Goal: Task Accomplishment & Management: Manage account settings

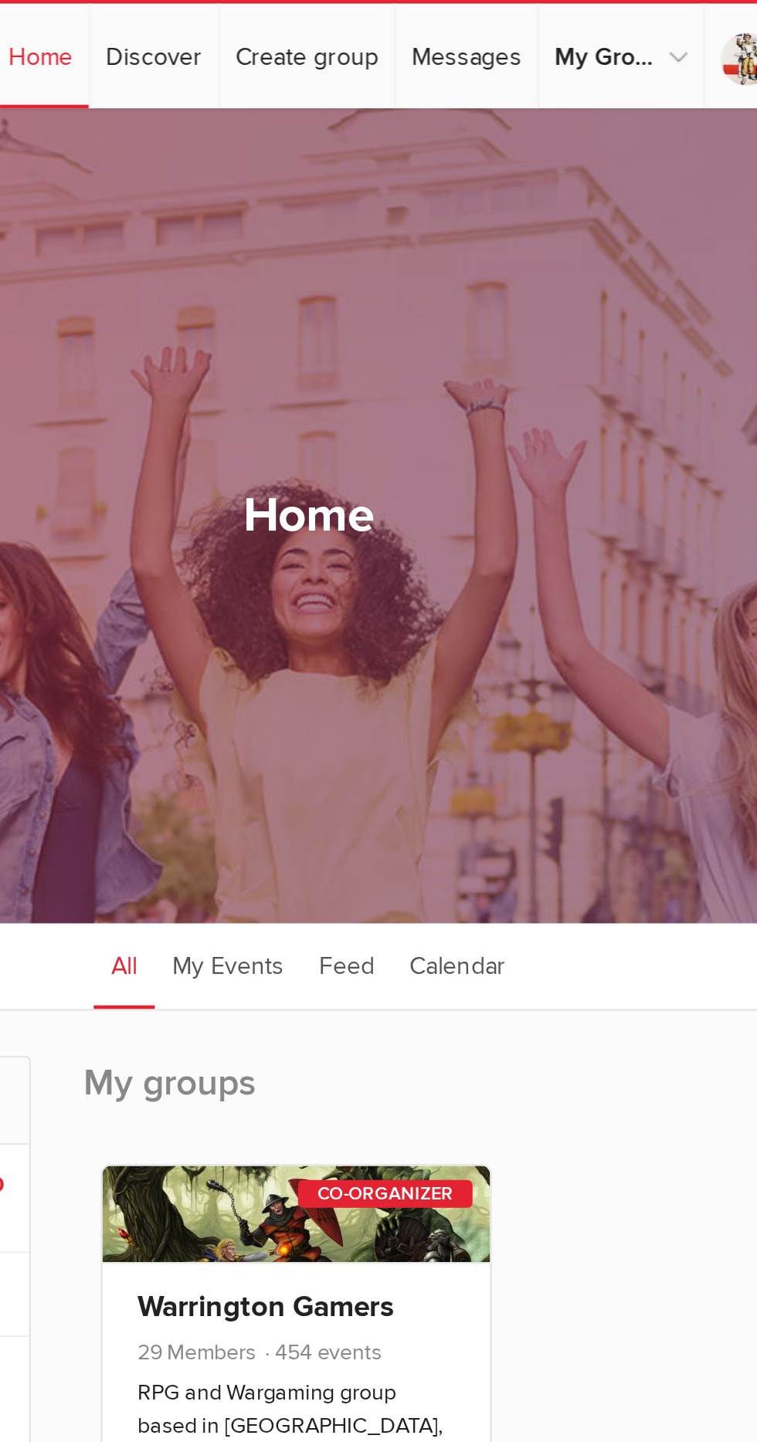
click at [446, 437] on link "Calendar" at bounding box center [445, 427] width 58 height 39
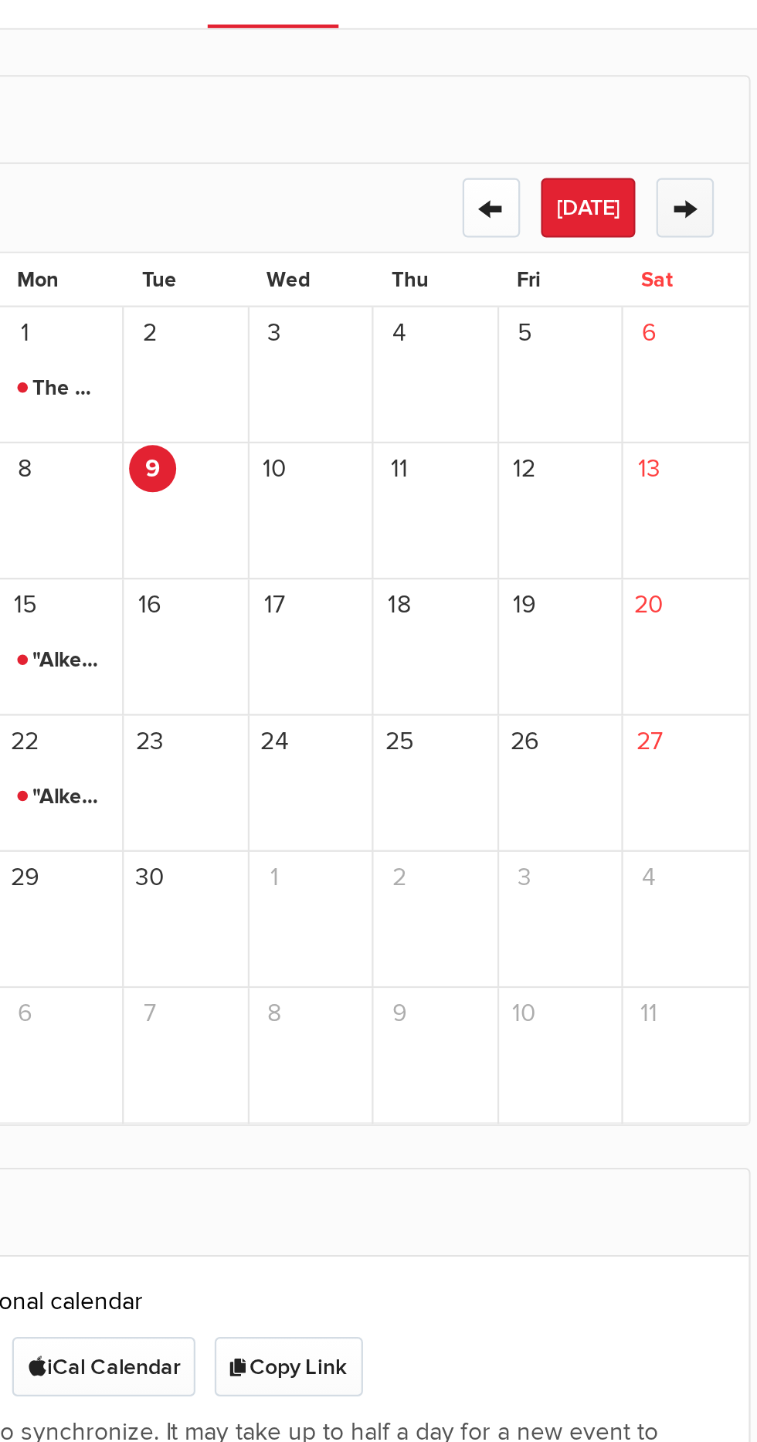
click at [618, 528] on button "→" at bounding box center [626, 526] width 25 height 26
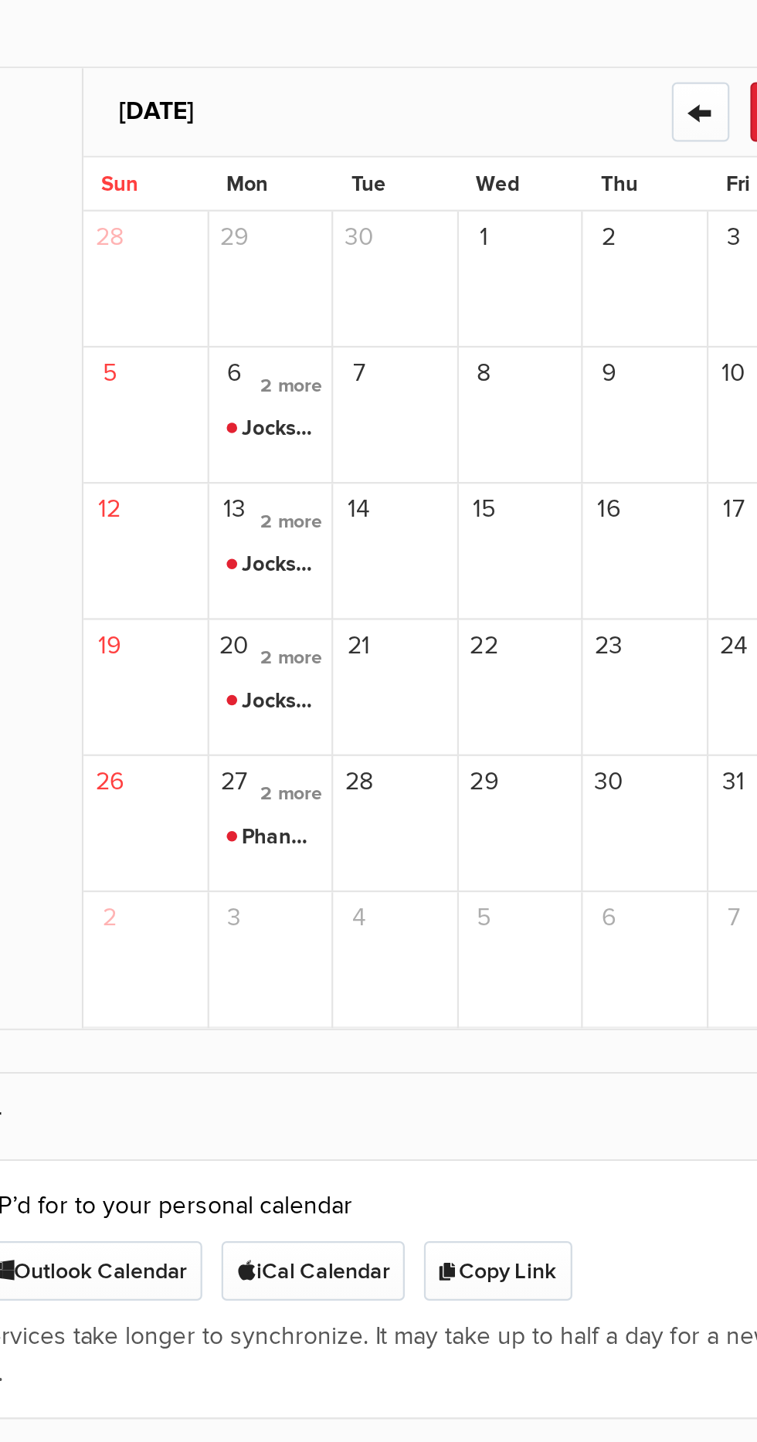
click at [363, 832] on span "2 more" at bounding box center [359, 827] width 35 height 21
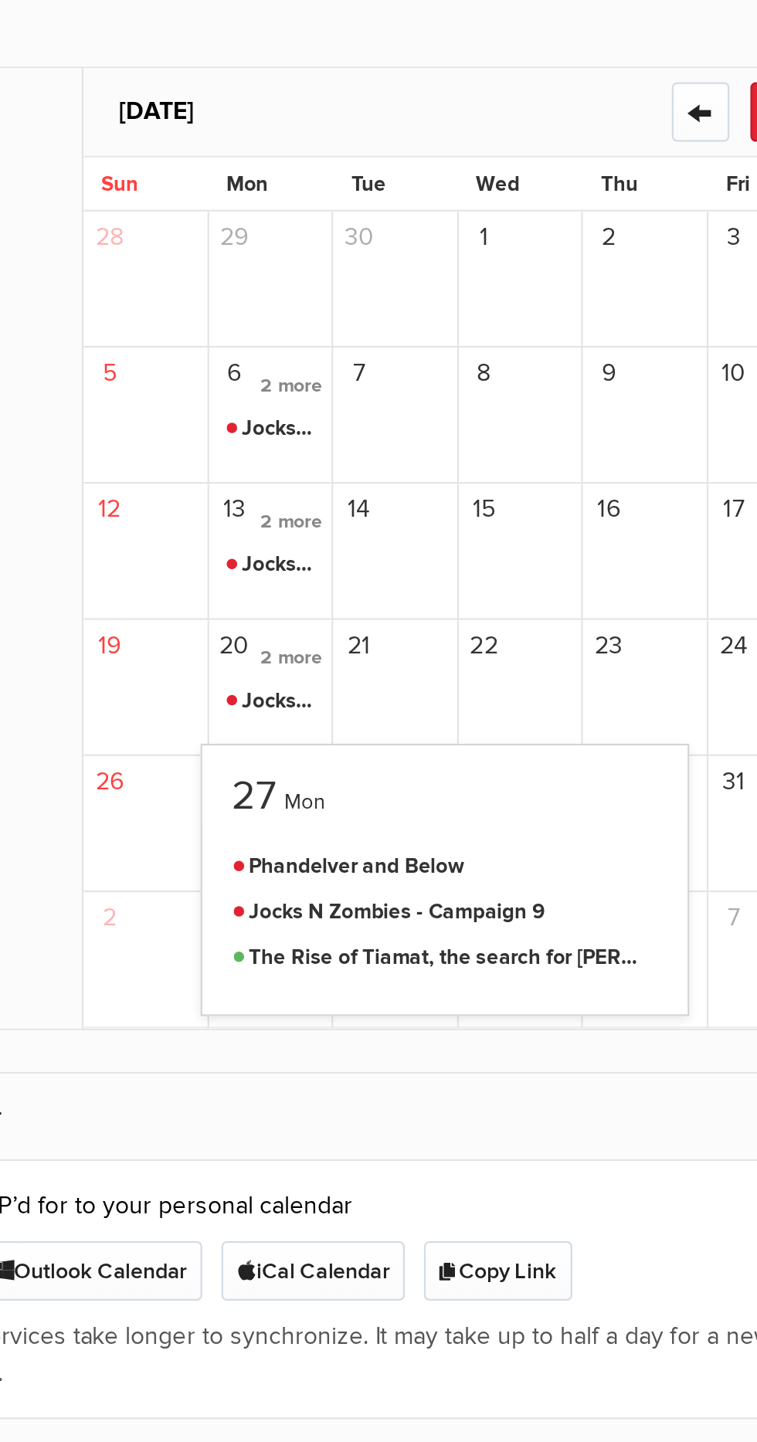
click at [507, 772] on span "23" at bounding box center [500, 762] width 21 height 21
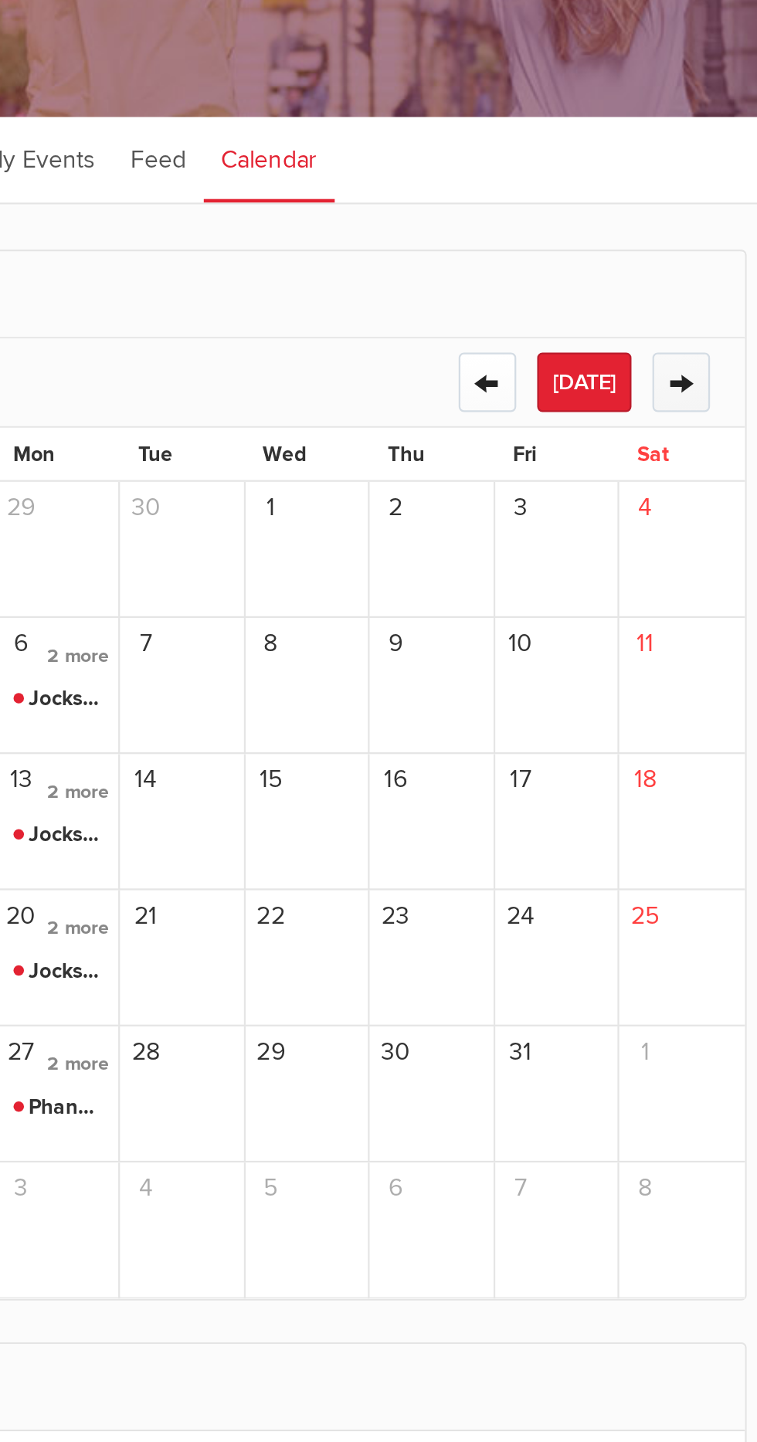
click at [629, 528] on button "→" at bounding box center [626, 526] width 25 height 26
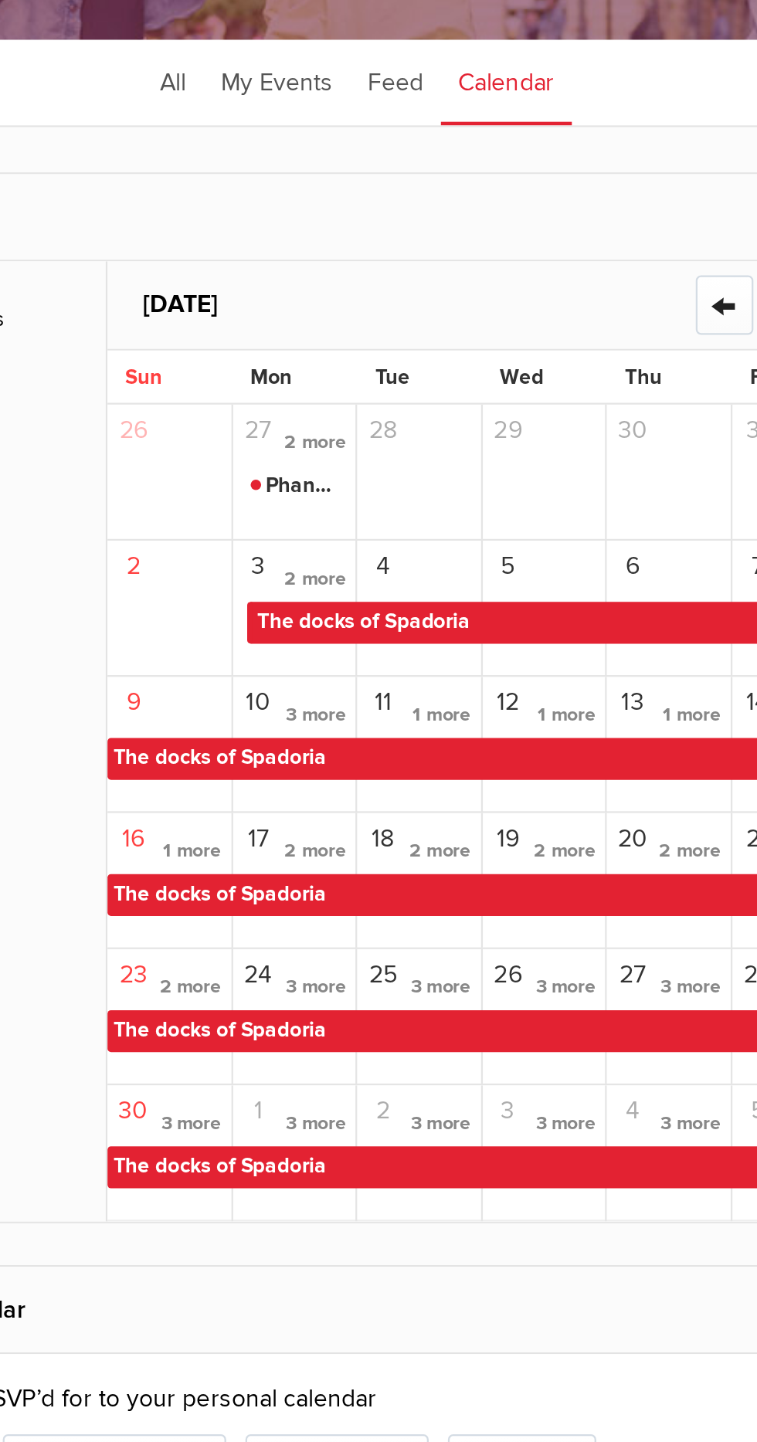
click at [360, 657] on span "2 more" at bounding box center [359, 646] width 35 height 21
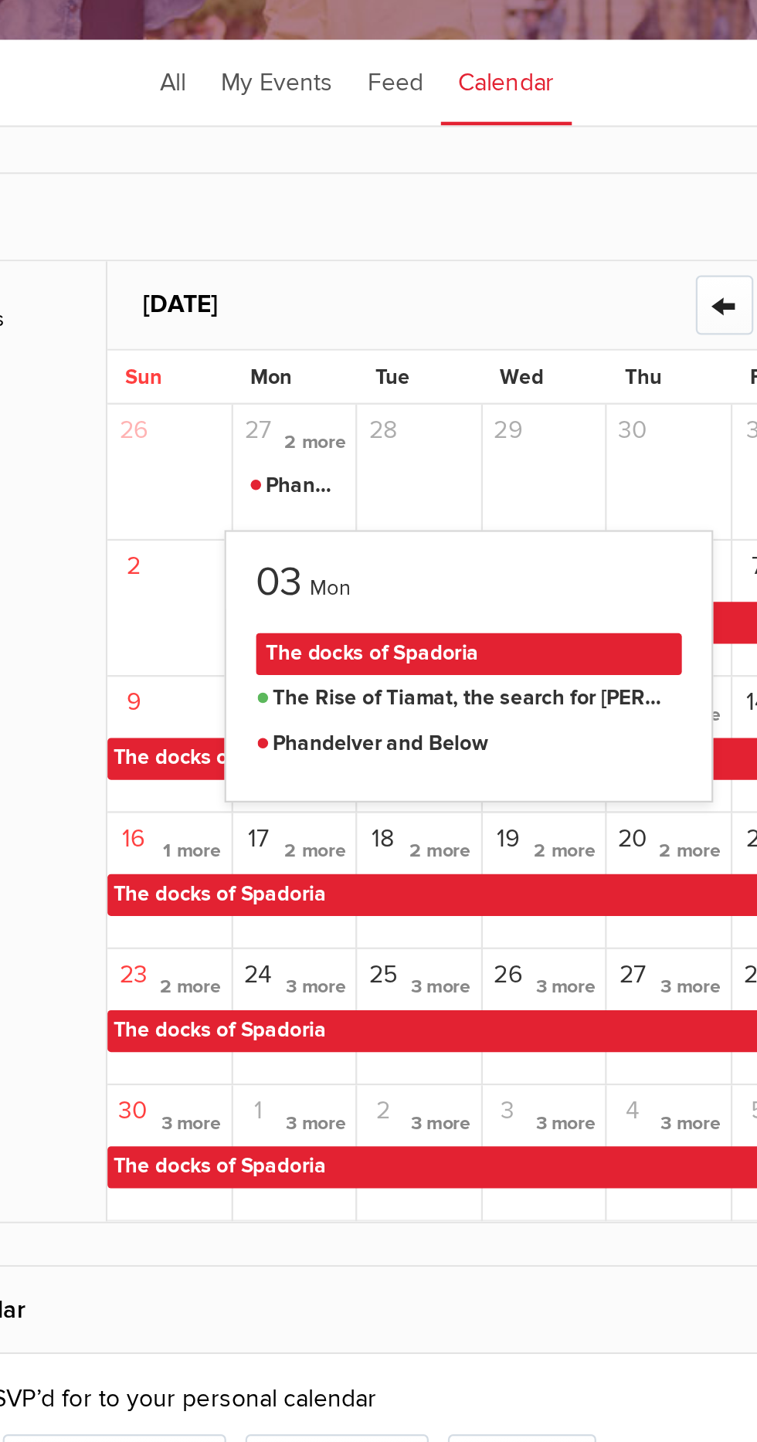
click at [443, 627] on div "29" at bounding box center [462, 600] width 56 height 60
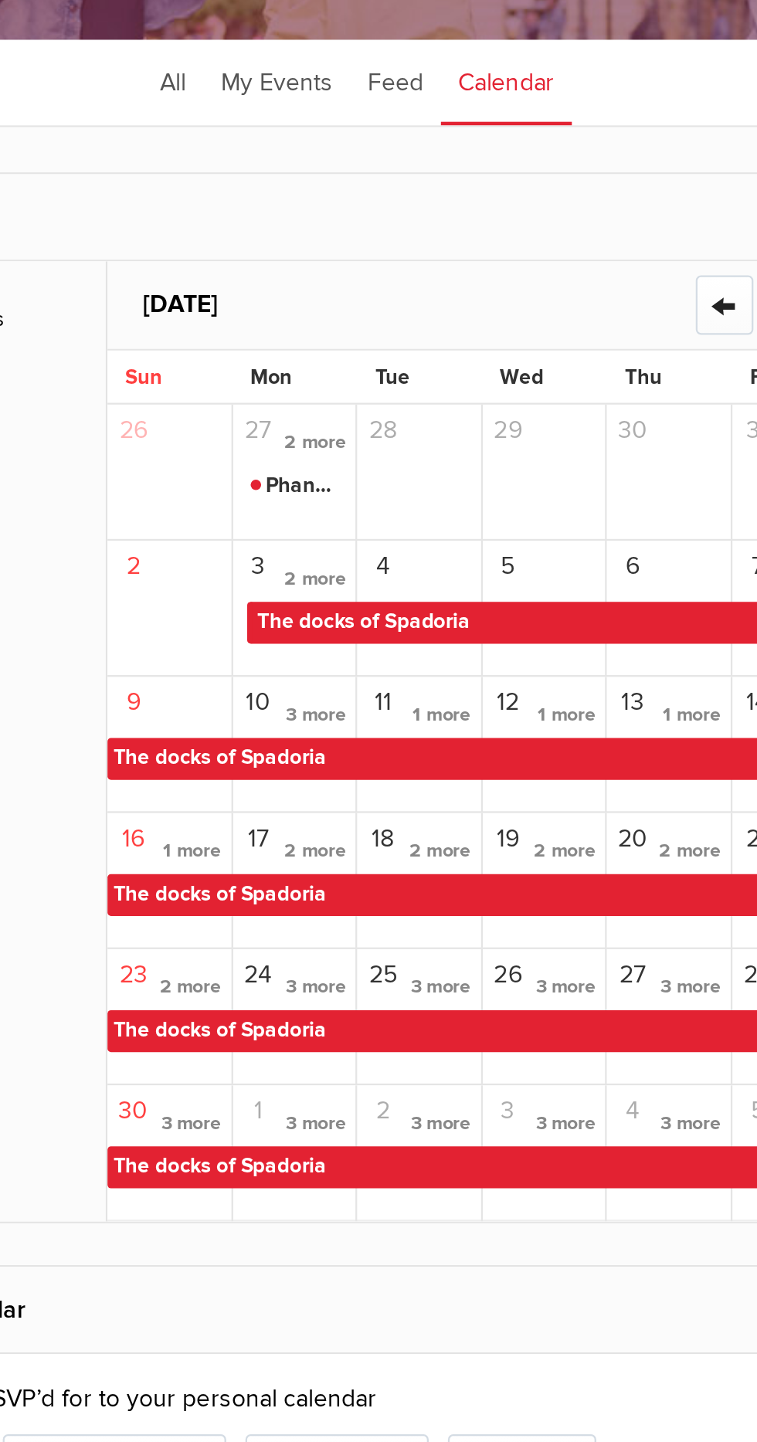
click at [393, 676] on span "The docks of Spadoria" at bounding box center [493, 666] width 323 height 19
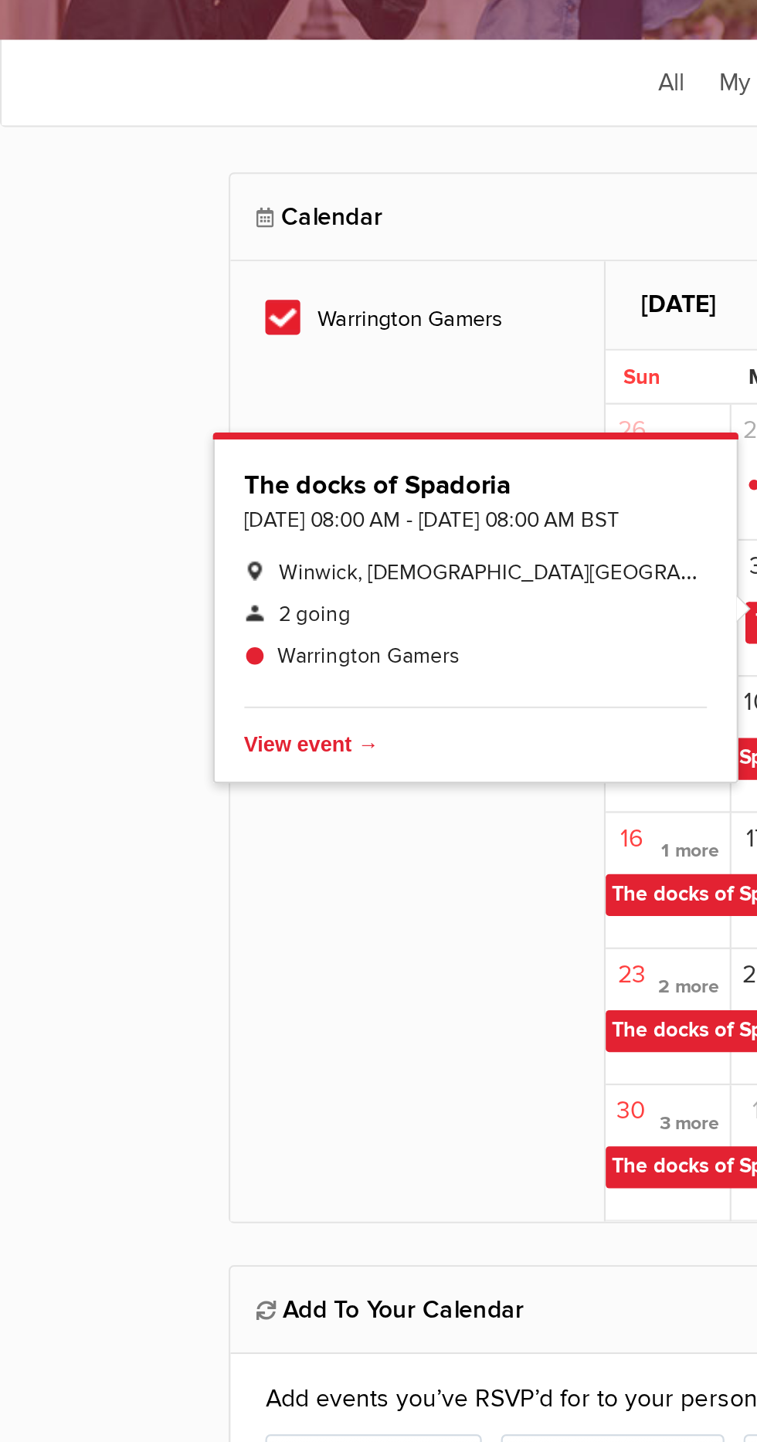
click at [143, 730] on span "Delete" at bounding box center [207, 720] width 198 height 19
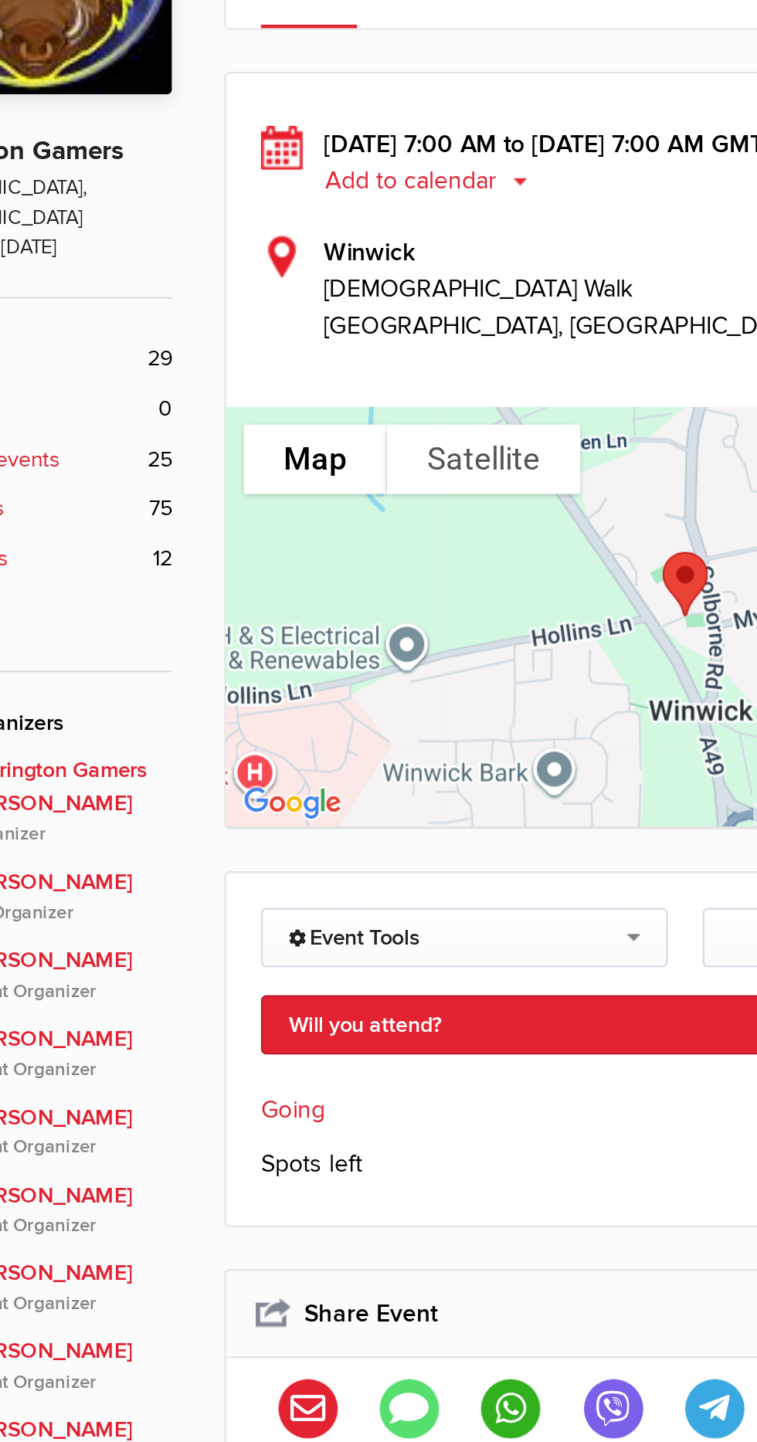
click at [289, 864] on span "Going" at bounding box center [278, 866] width 29 height 16
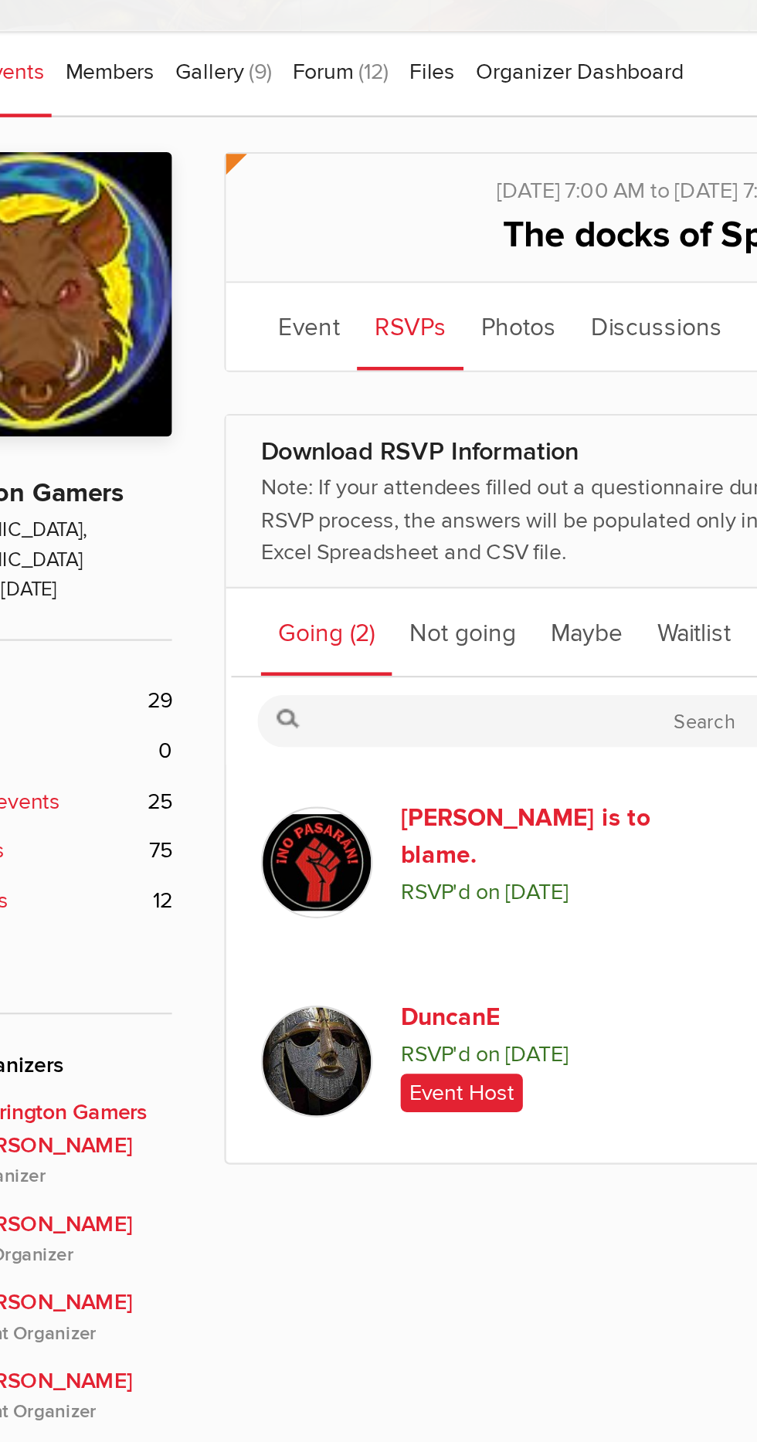
scroll to position [190, 0]
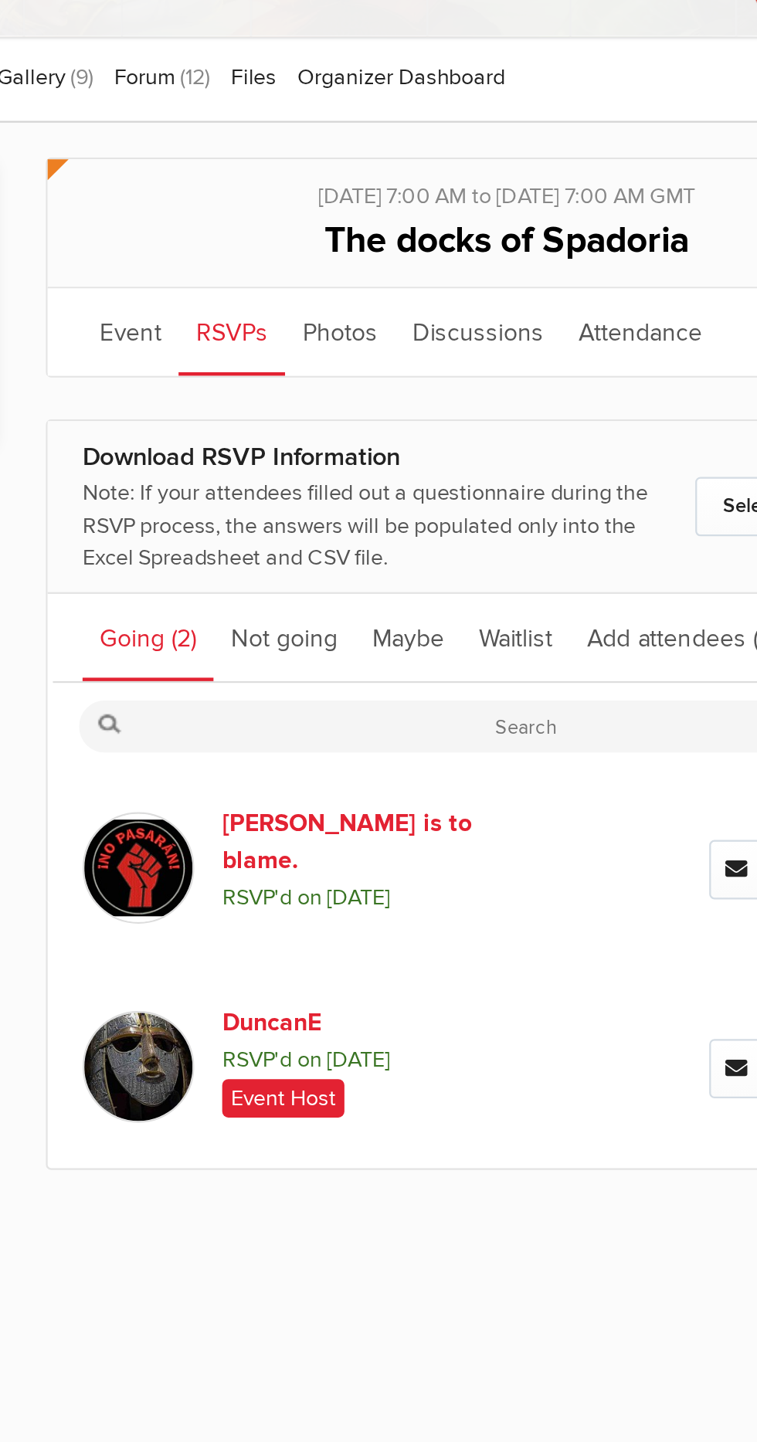
click at [292, 184] on link "Event" at bounding box center [285, 178] width 42 height 39
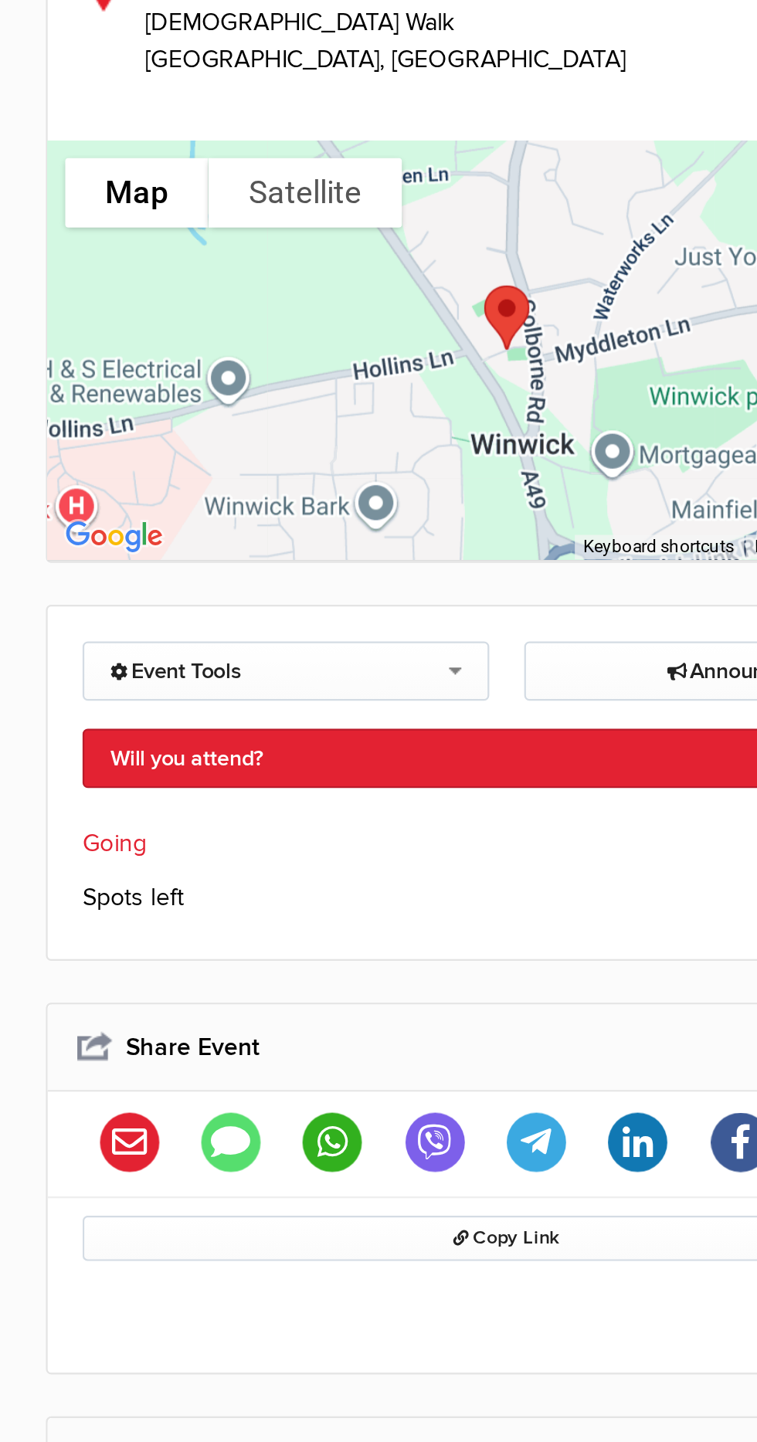
scroll to position [171, 0]
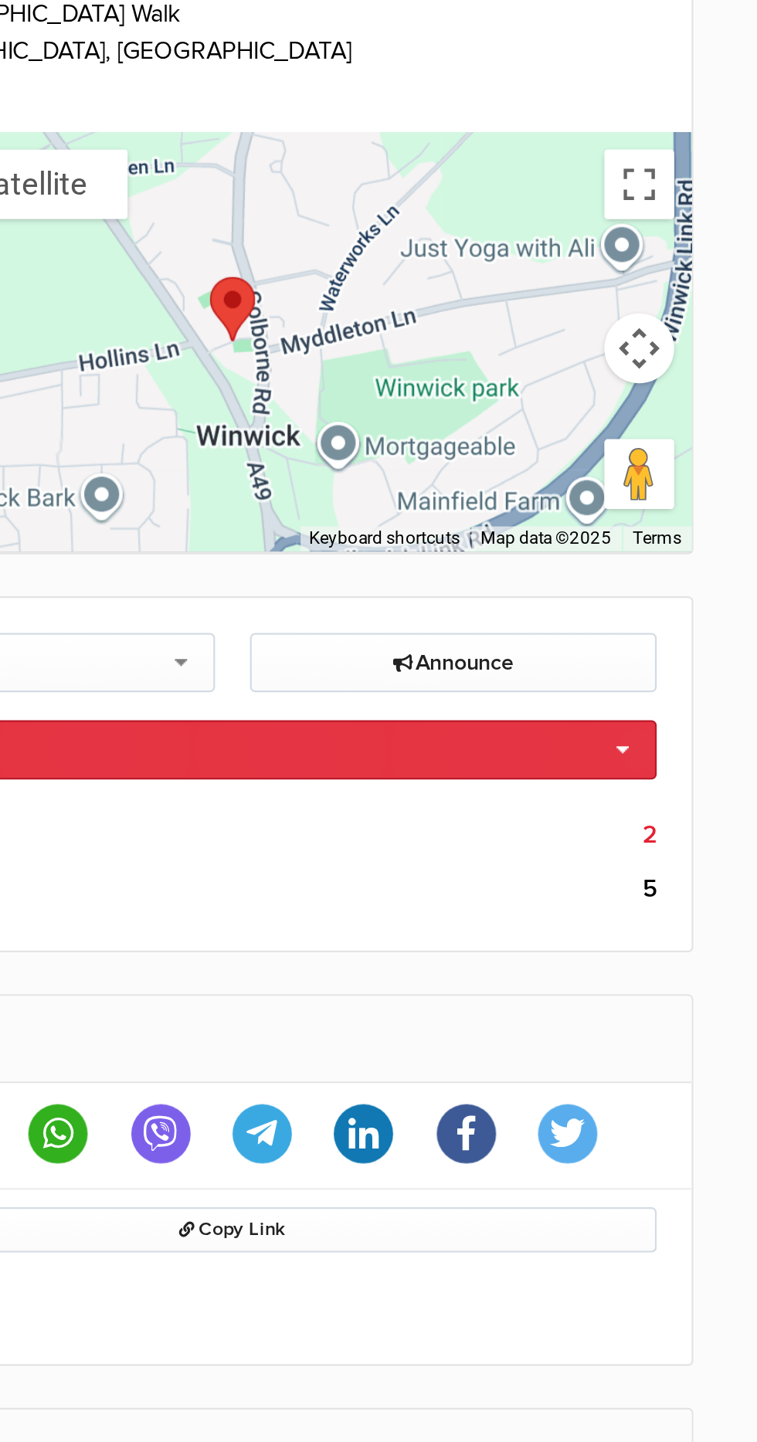
click at [632, 654] on link "Will you attend?" at bounding box center [451, 657] width 375 height 26
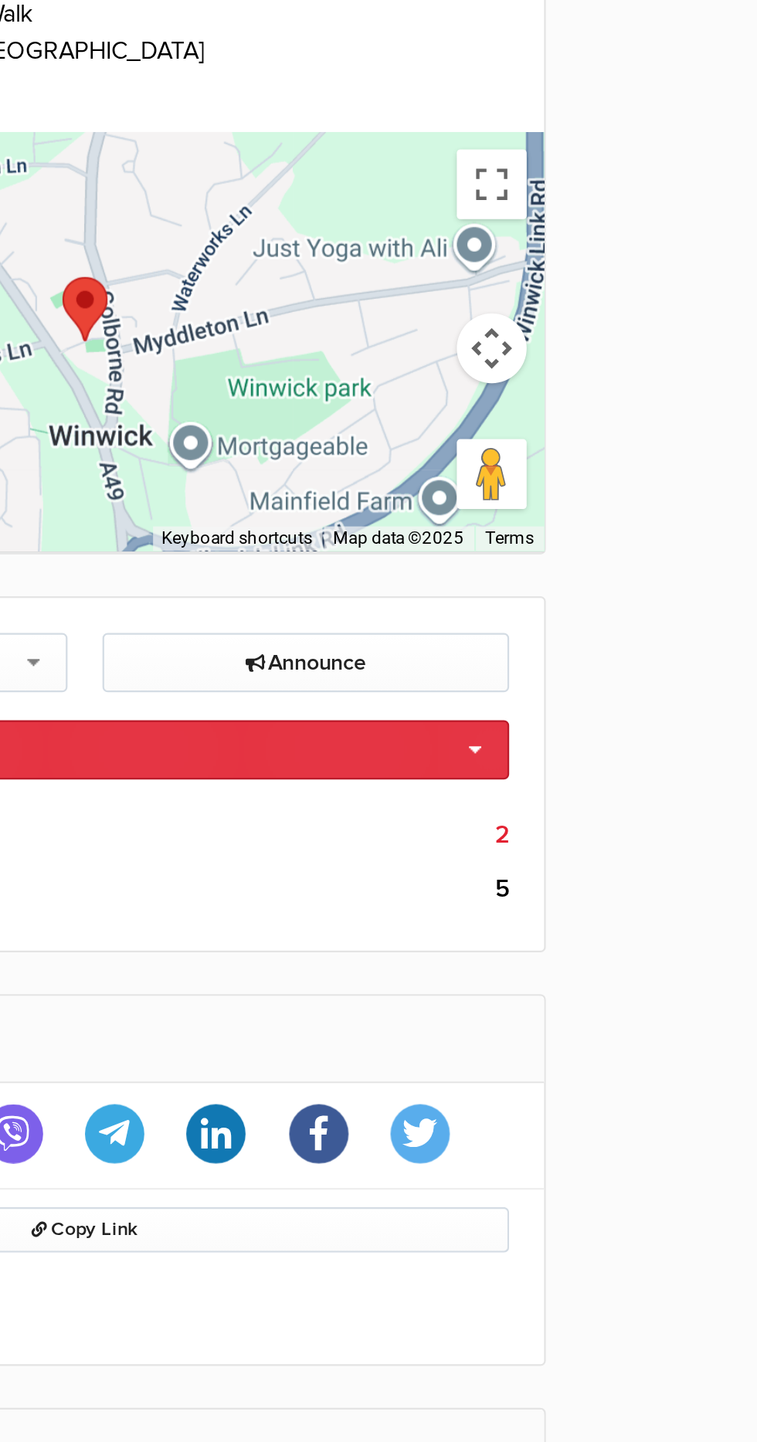
click at [627, 658] on link "Will you attend?" at bounding box center [451, 657] width 375 height 26
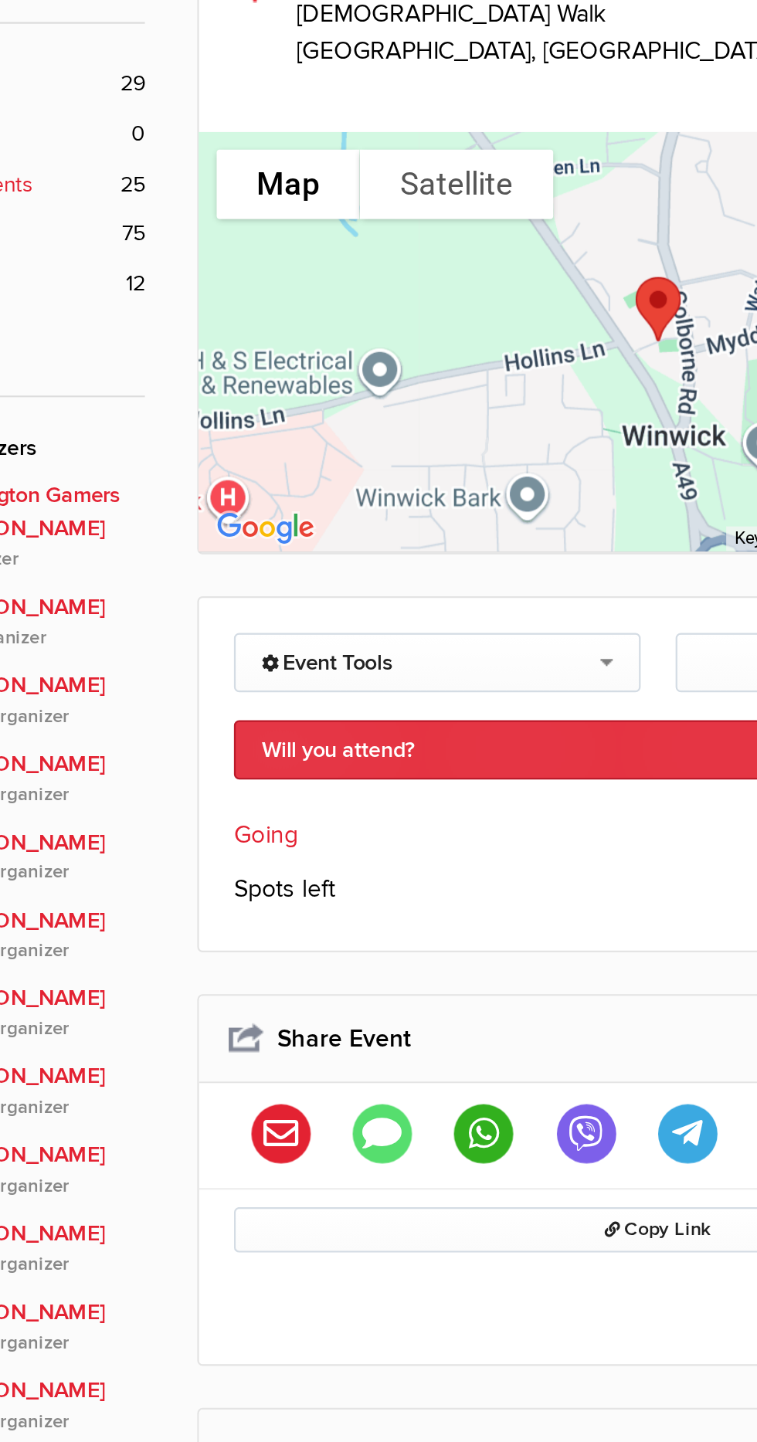
click at [437, 663] on link "Will you attend?" at bounding box center [451, 657] width 375 height 26
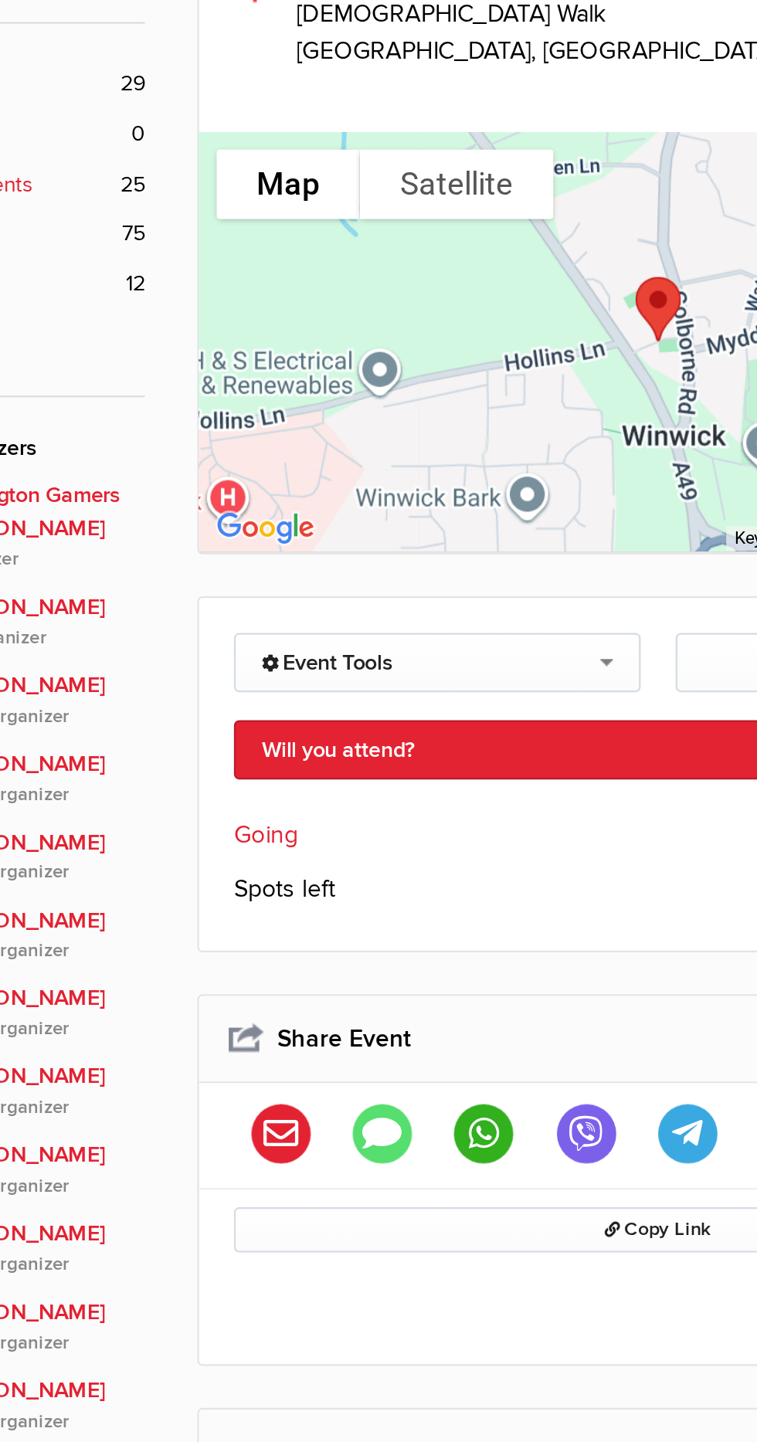
click at [322, 691] on link "I'm going" at bounding box center [452, 682] width 374 height 23
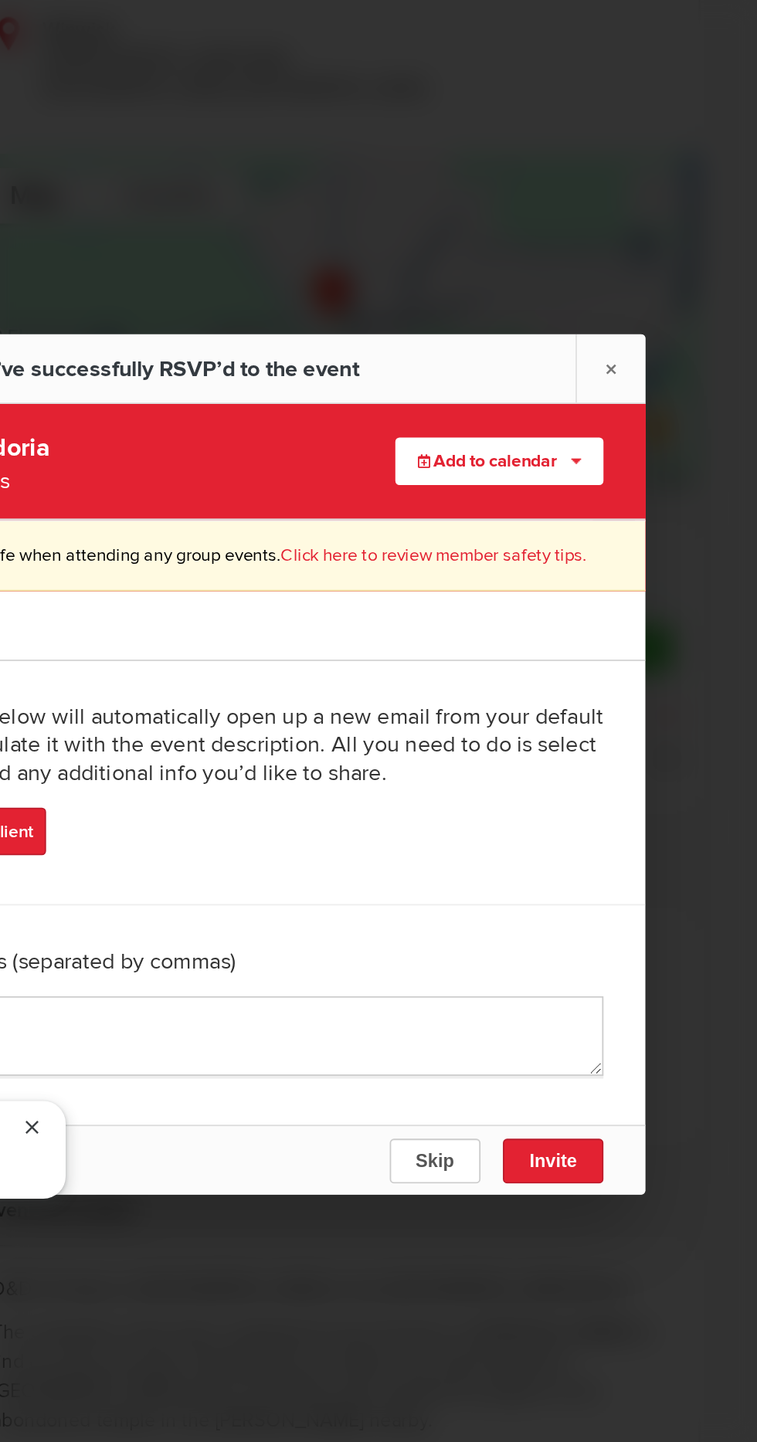
click at [513, 945] on span "Skip" at bounding box center [509, 940] width 21 height 12
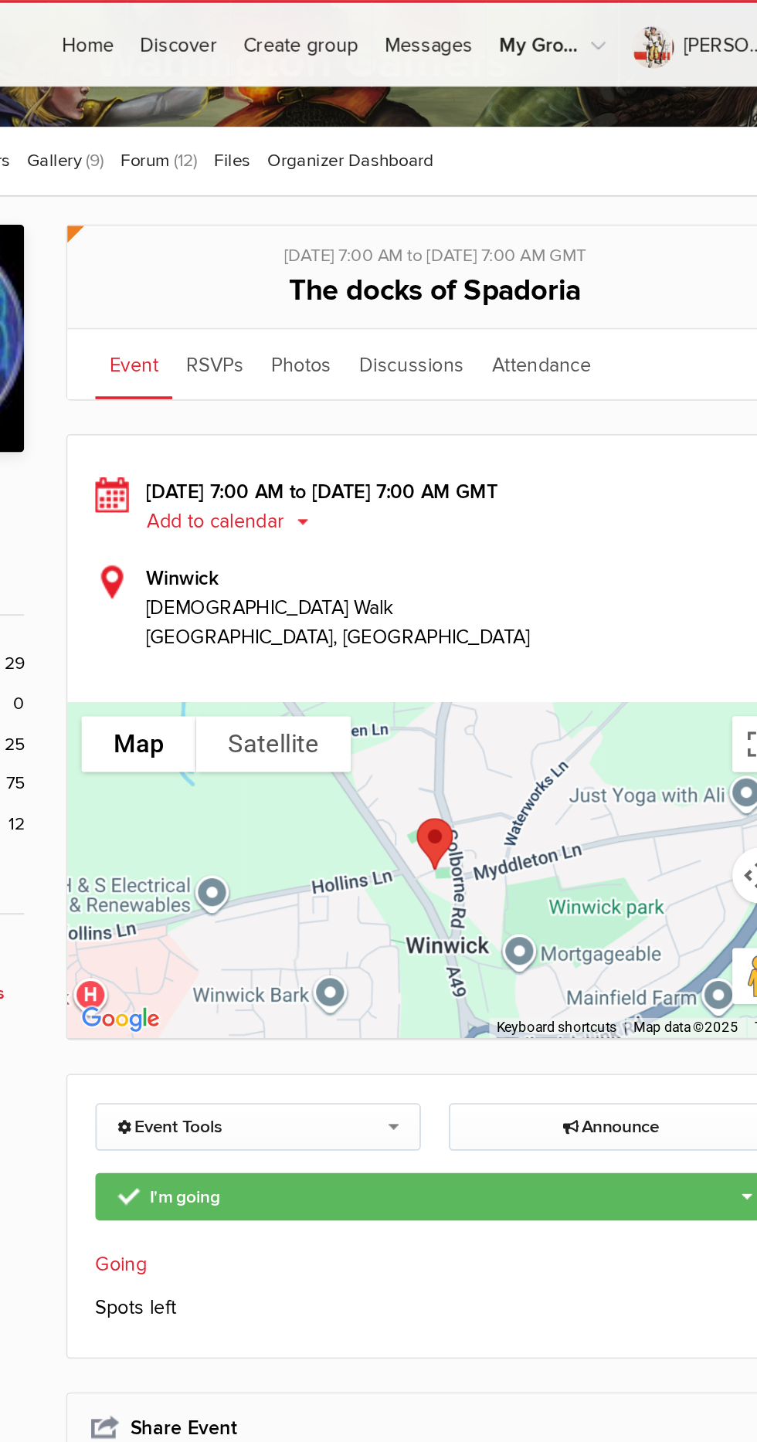
scroll to position [166, 0]
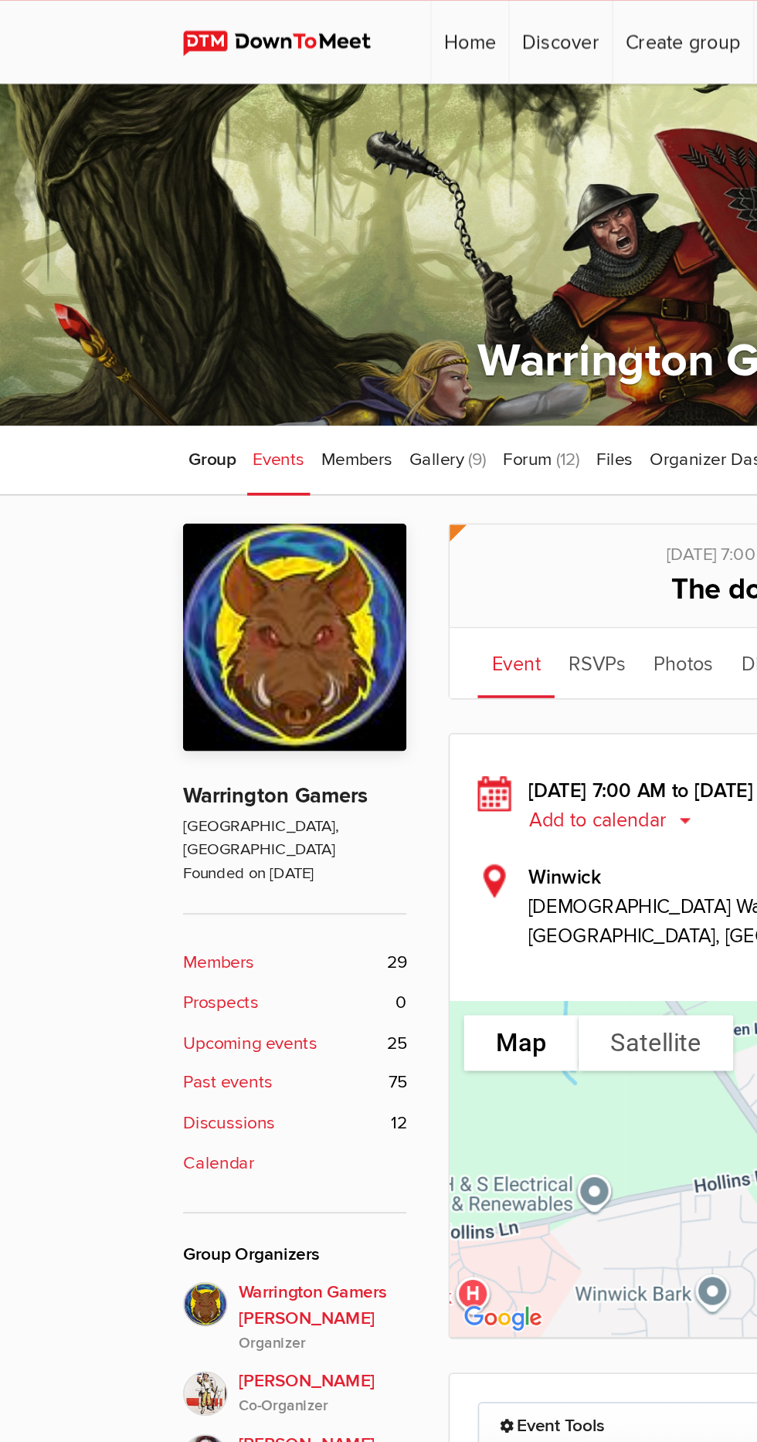
click at [121, 638] on b "Calendar" at bounding box center [120, 645] width 39 height 15
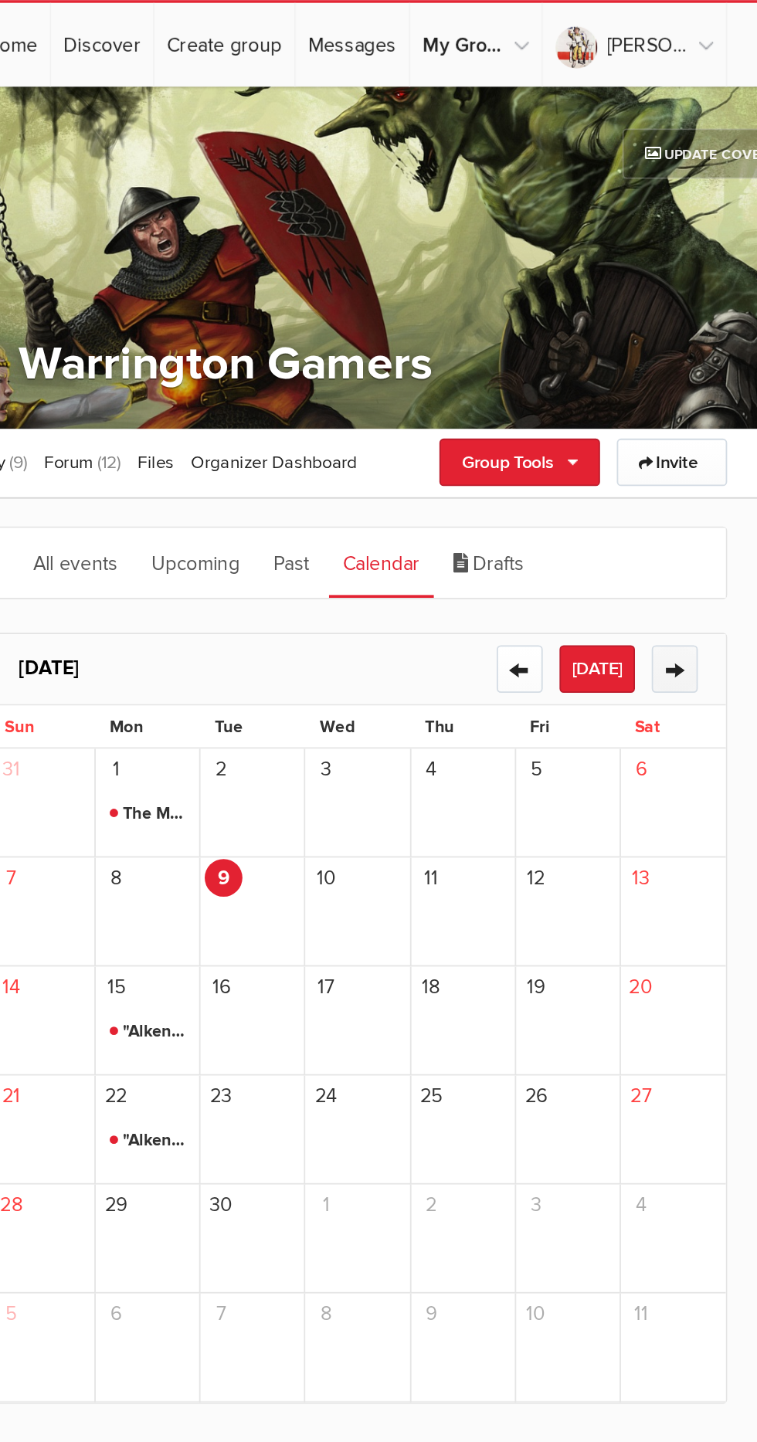
click at [637, 368] on button "→" at bounding box center [626, 370] width 25 height 26
click at [541, 372] on button "←" at bounding box center [540, 370] width 25 height 26
click at [631, 376] on button "→" at bounding box center [626, 370] width 25 height 26
click at [628, 368] on button "→" at bounding box center [626, 370] width 25 height 26
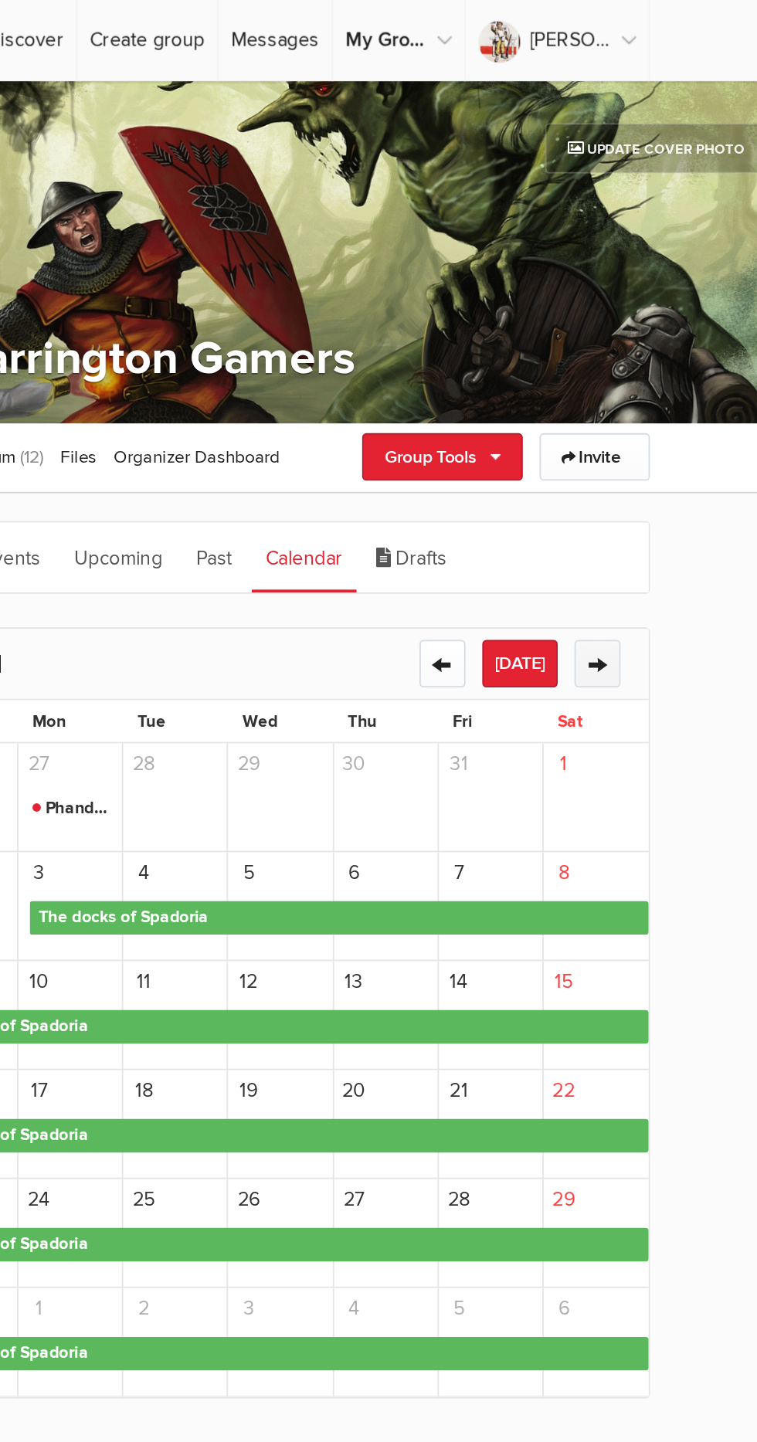
click at [634, 363] on button "→" at bounding box center [626, 370] width 25 height 26
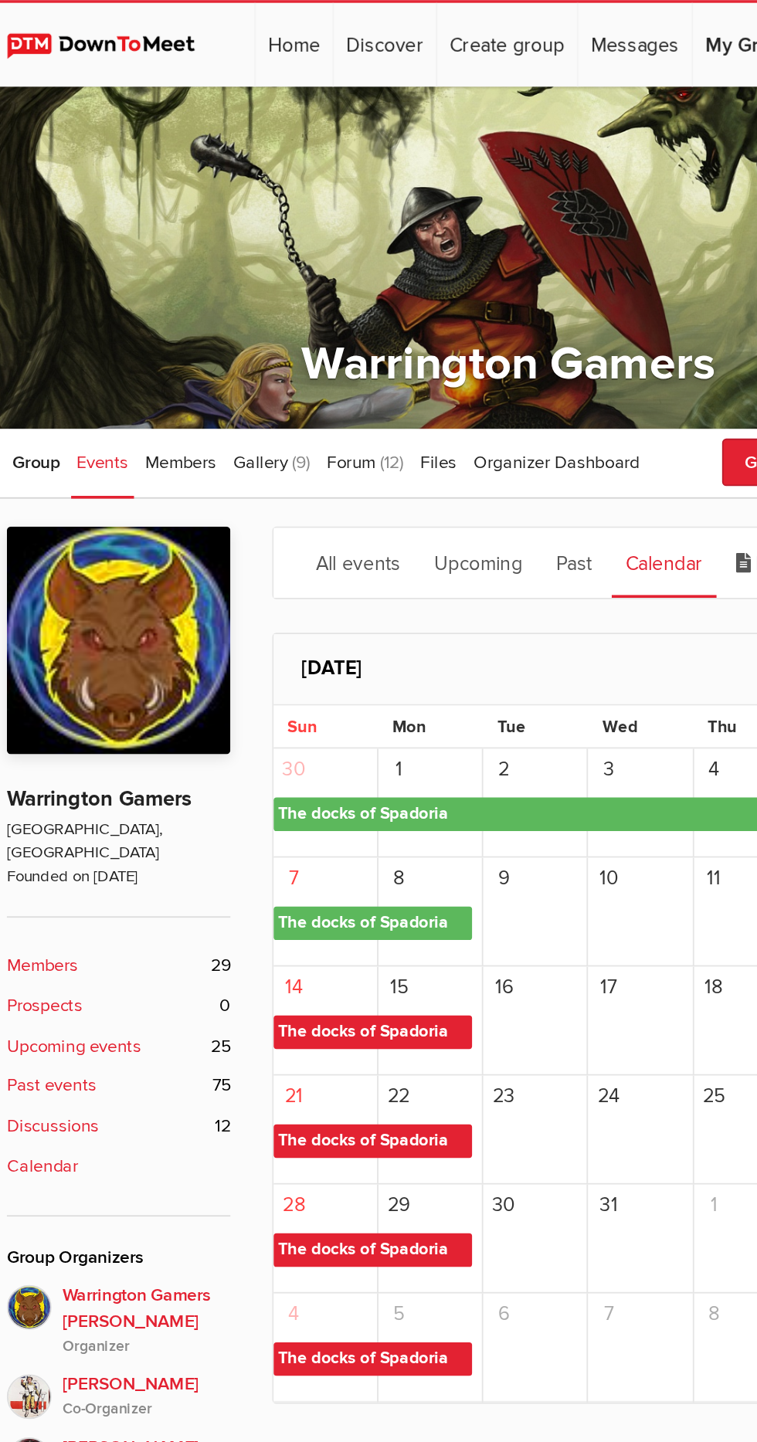
click at [328, 578] on span "The docks of Spadoria" at bounding box center [304, 571] width 110 height 19
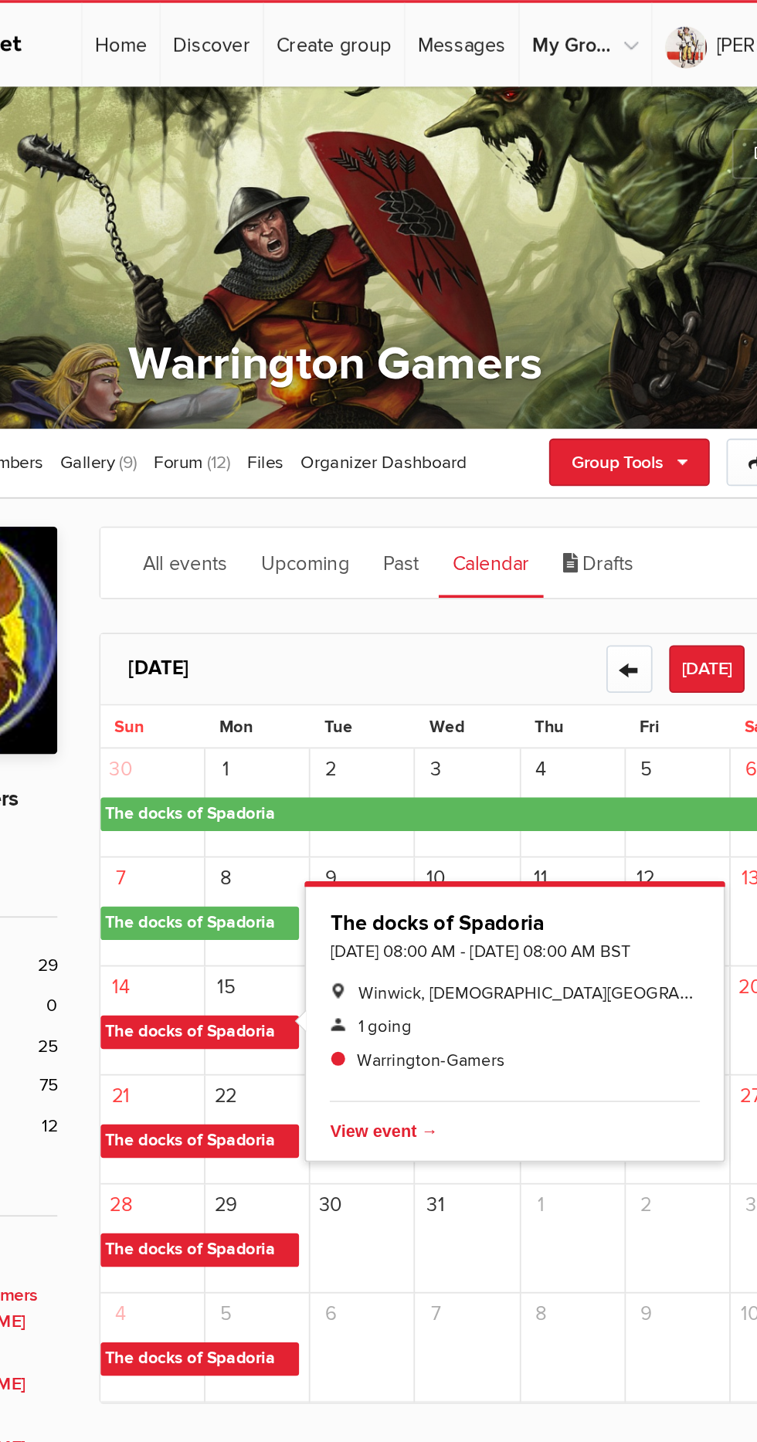
click at [419, 450] on span "The docks of Spadoria" at bounding box center [452, 450] width 406 height 19
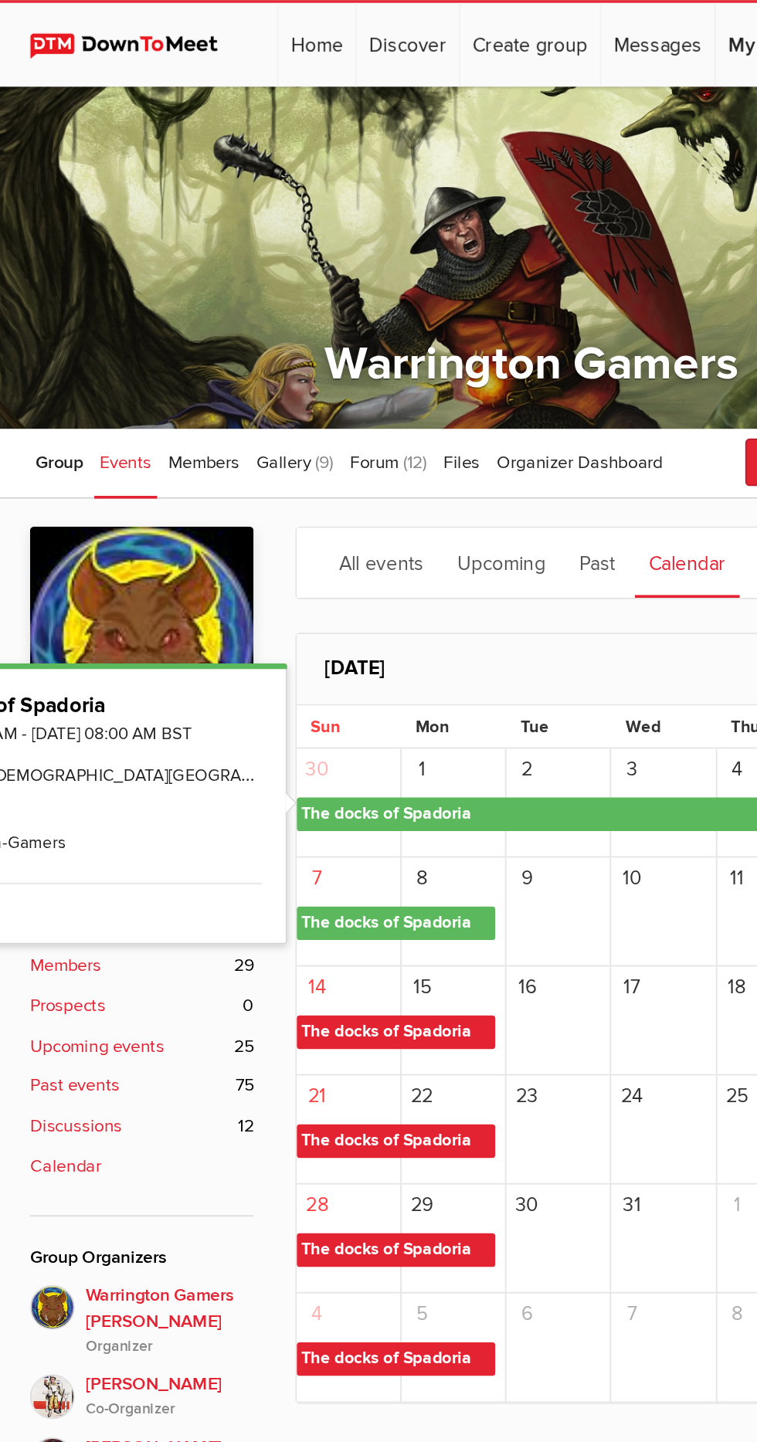
click at [316, 510] on span "The docks of Spadoria" at bounding box center [304, 510] width 110 height 19
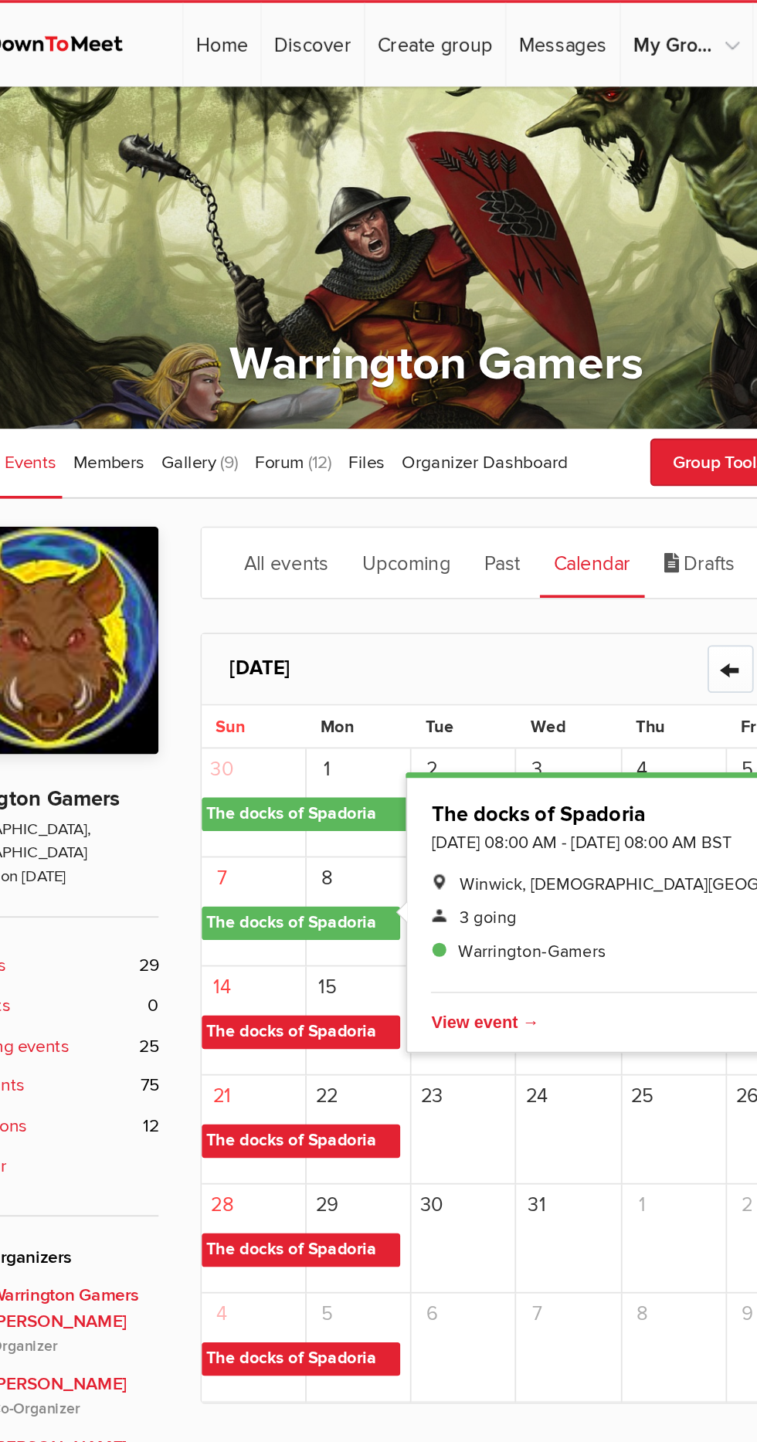
click at [414, 354] on div "[DATE] ← [DATE] →" at bounding box center [452, 370] width 406 height 39
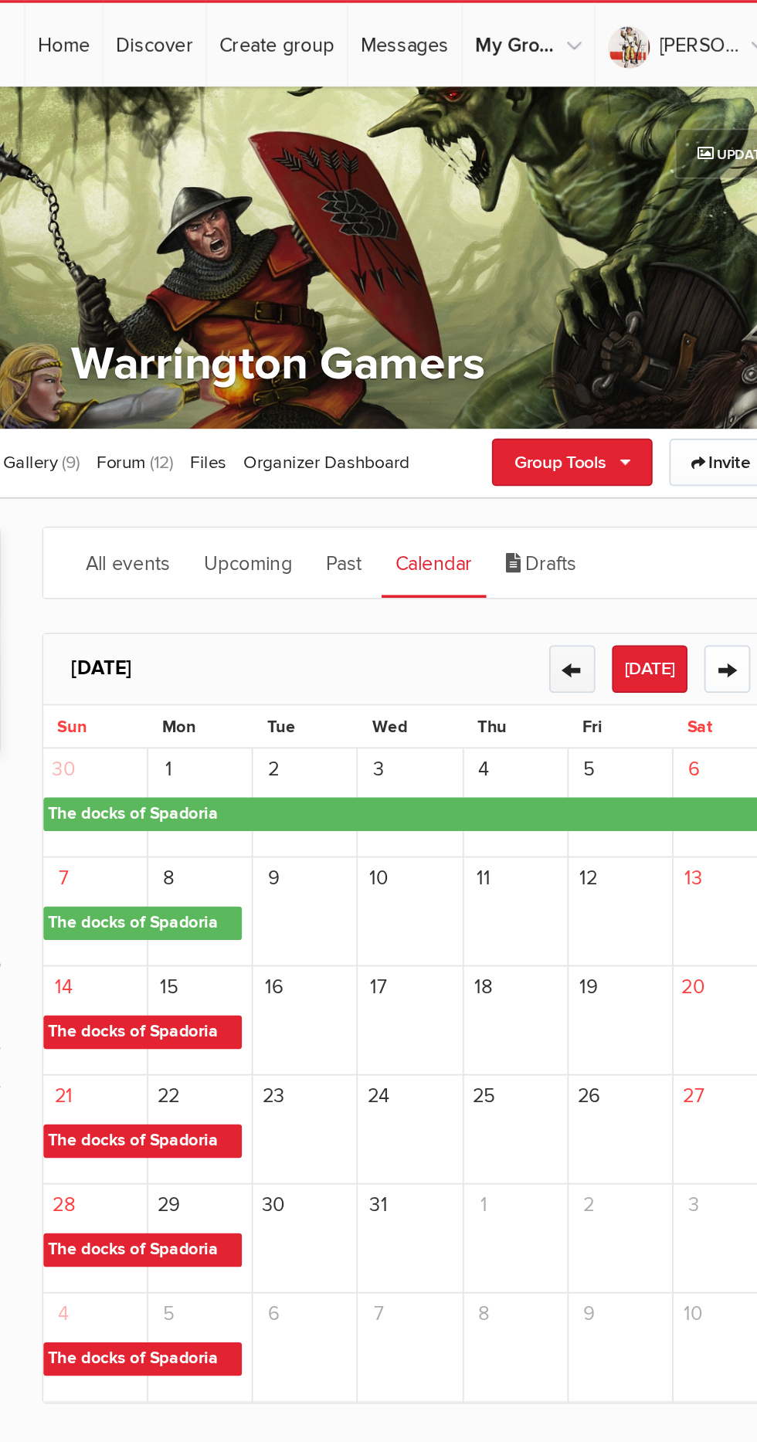
click at [539, 363] on button "←" at bounding box center [540, 370] width 25 height 26
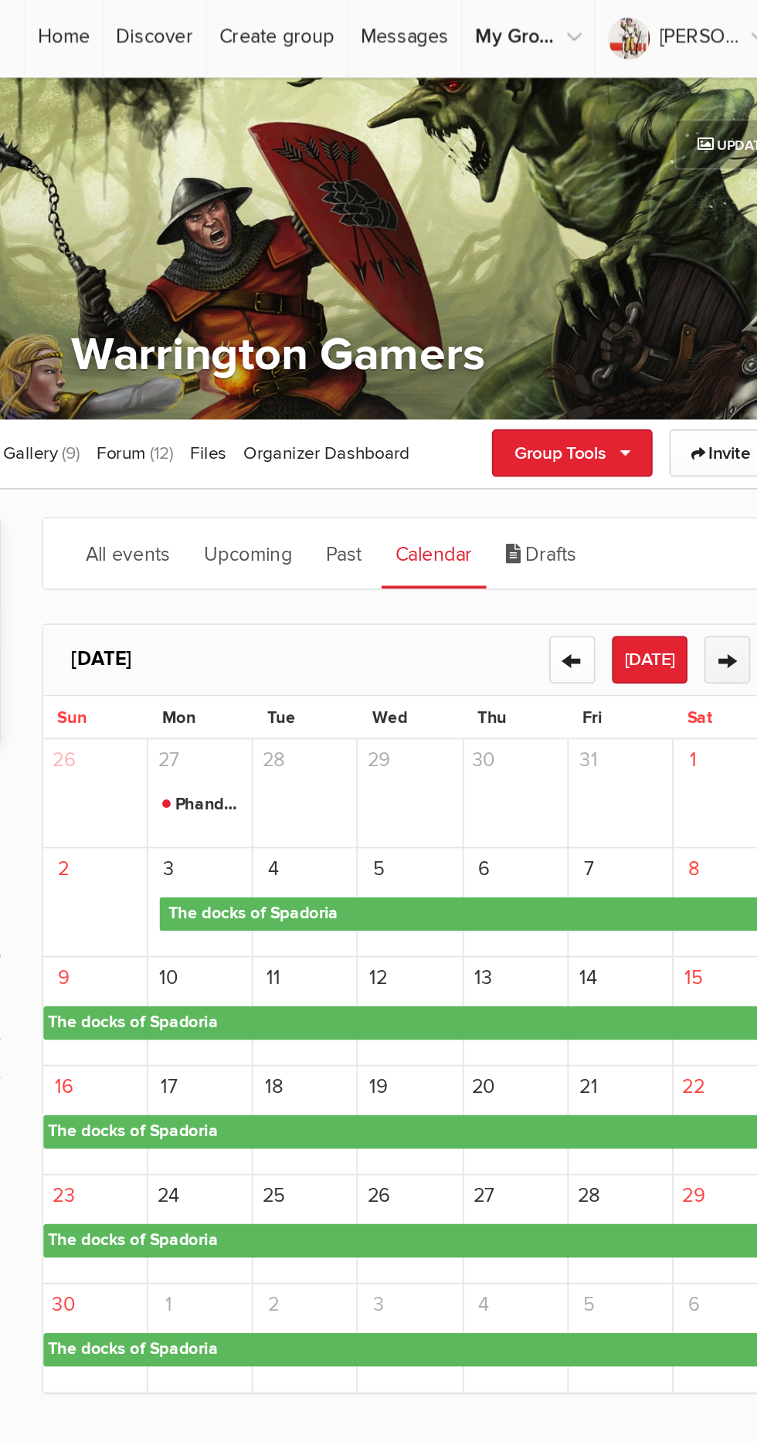
click at [636, 368] on button "→" at bounding box center [626, 370] width 25 height 26
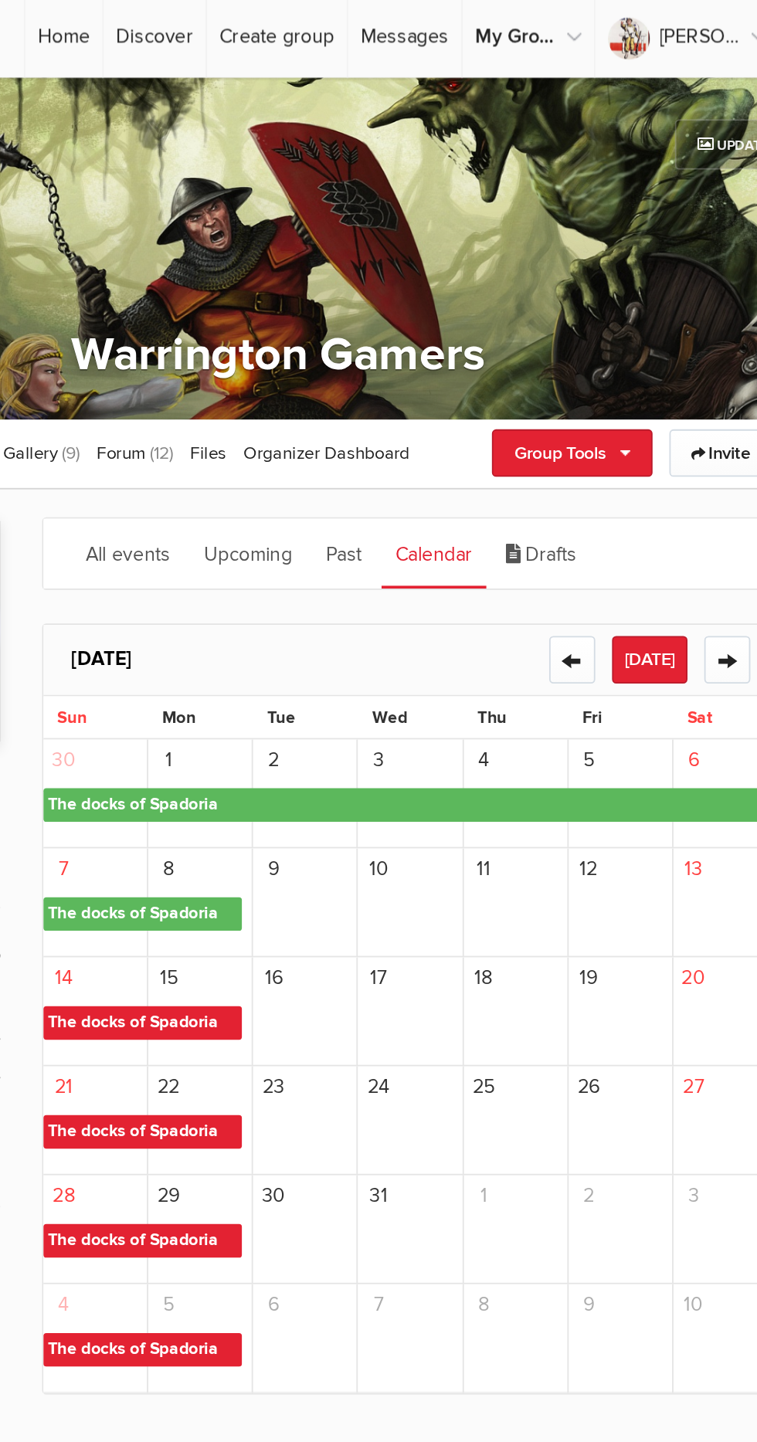
click at [327, 568] on span "The docks of Spadoria" at bounding box center [304, 571] width 110 height 19
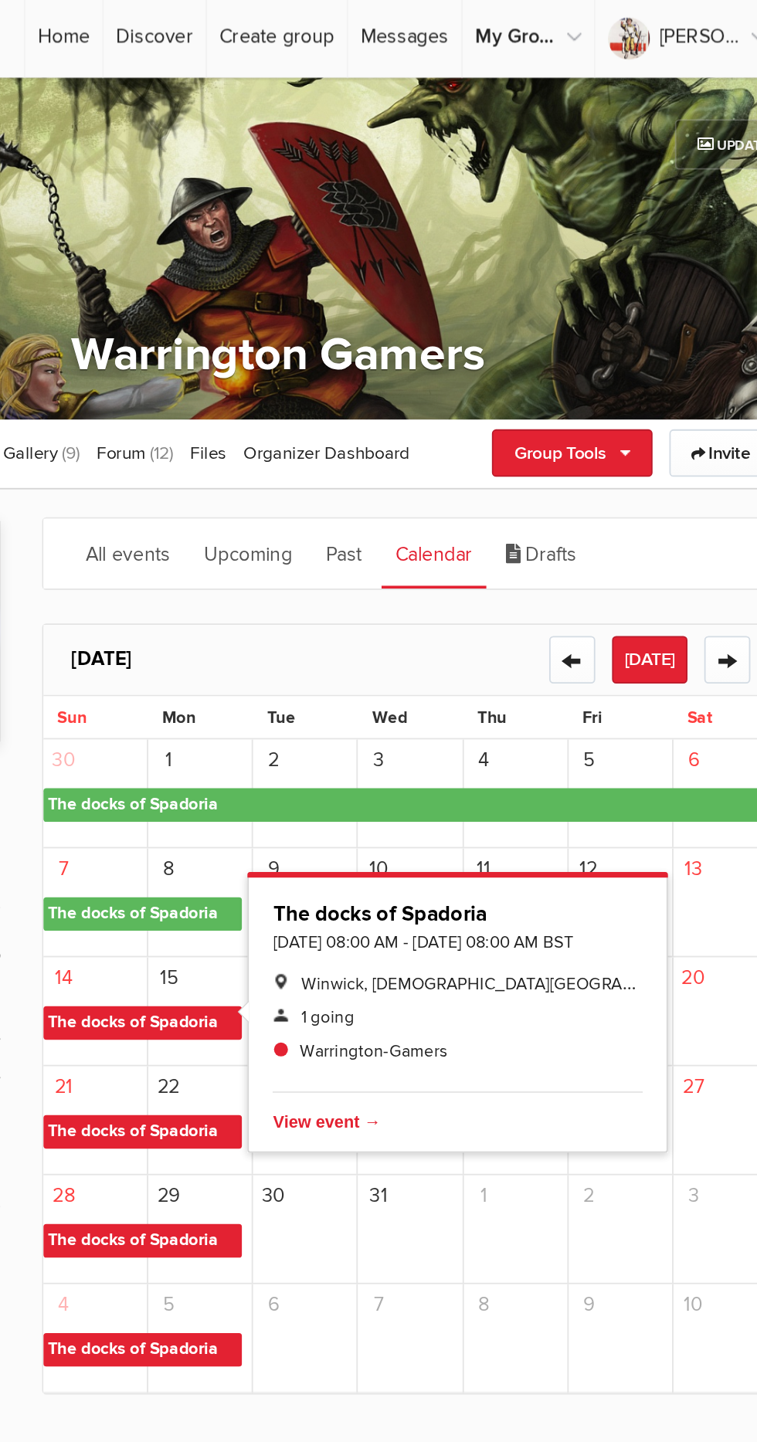
click at [326, 504] on span "The docks of Spadoria" at bounding box center [304, 510] width 110 height 19
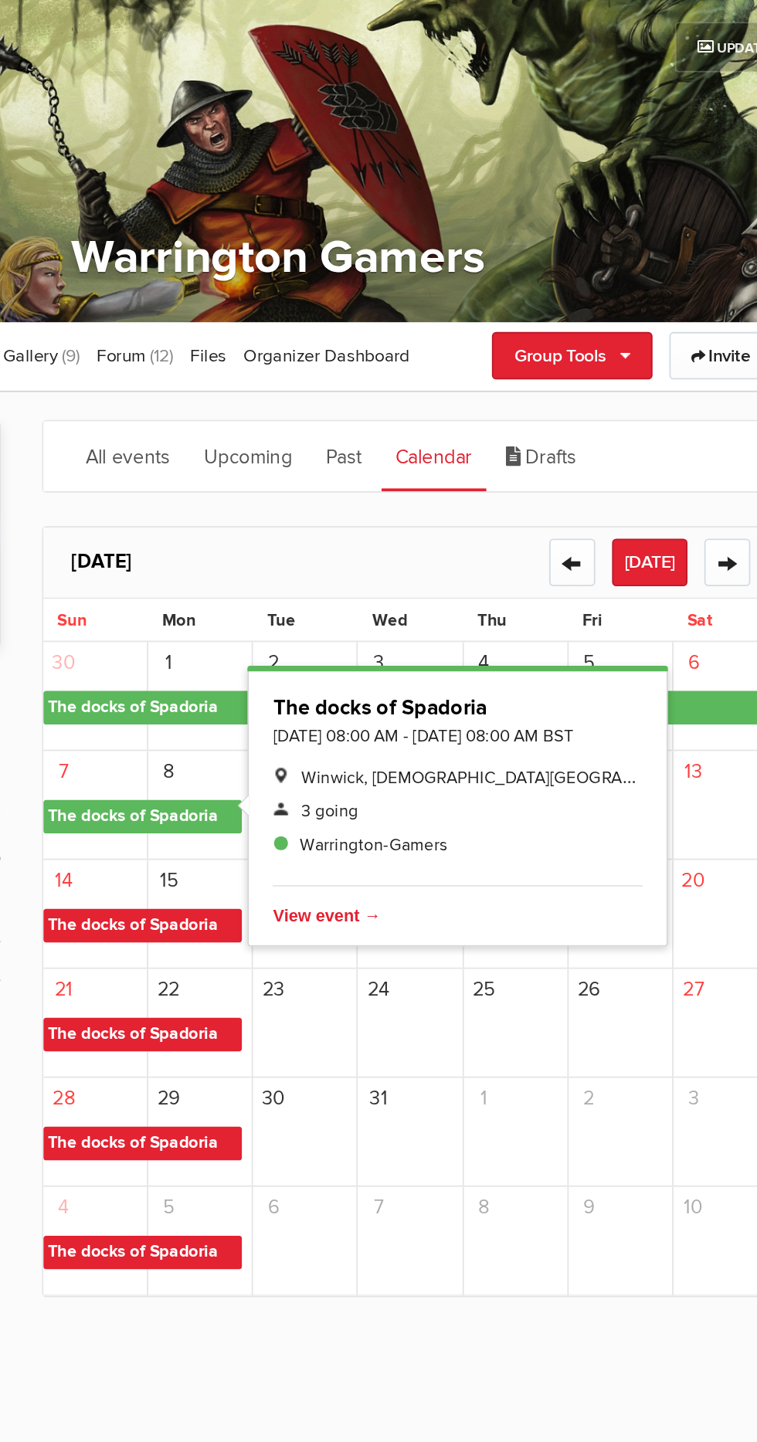
click at [304, 570] on span "The docks of Spadoria" at bounding box center [304, 571] width 110 height 19
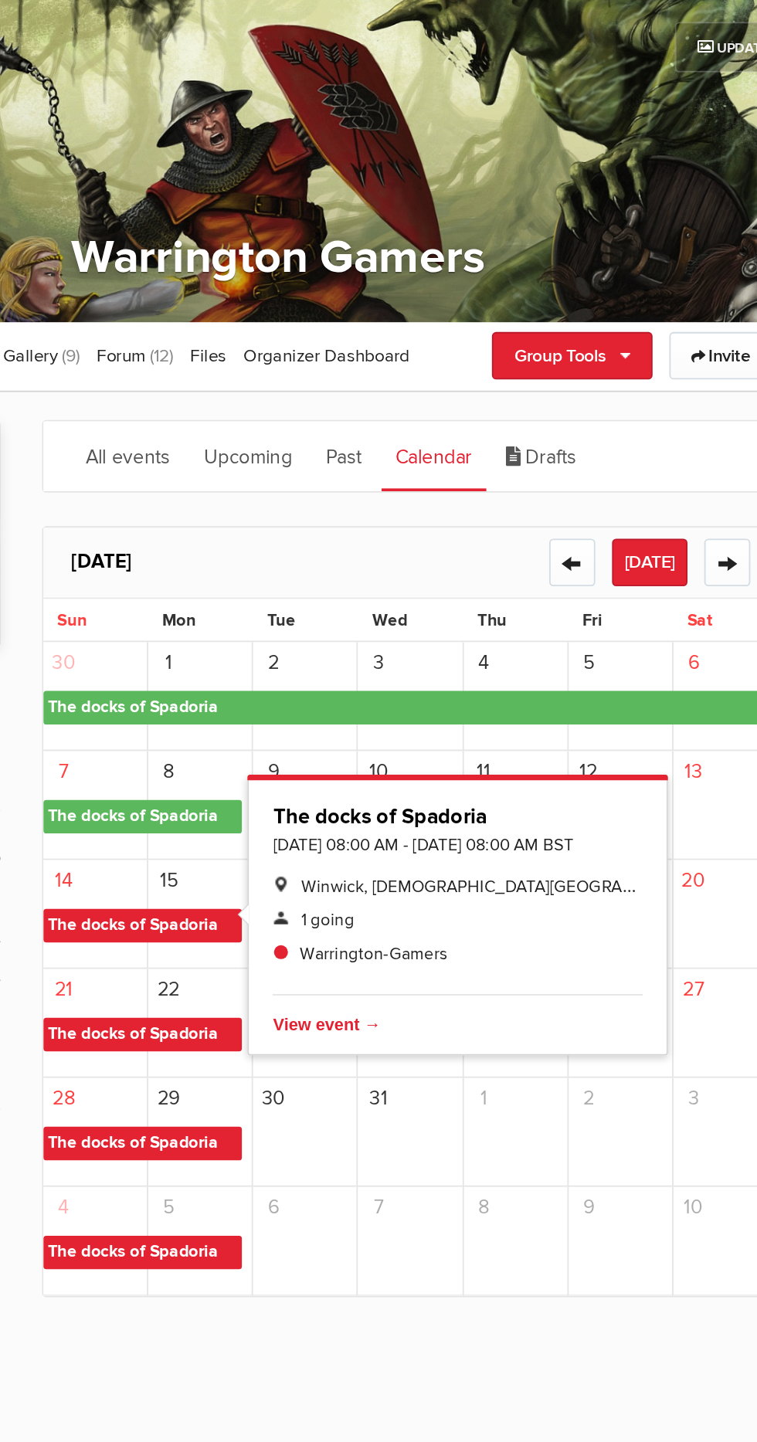
click at [412, 635] on span "Delete" at bounding box center [474, 625] width 198 height 19
